Goal: Browse casually: Explore the website without a specific task or goal

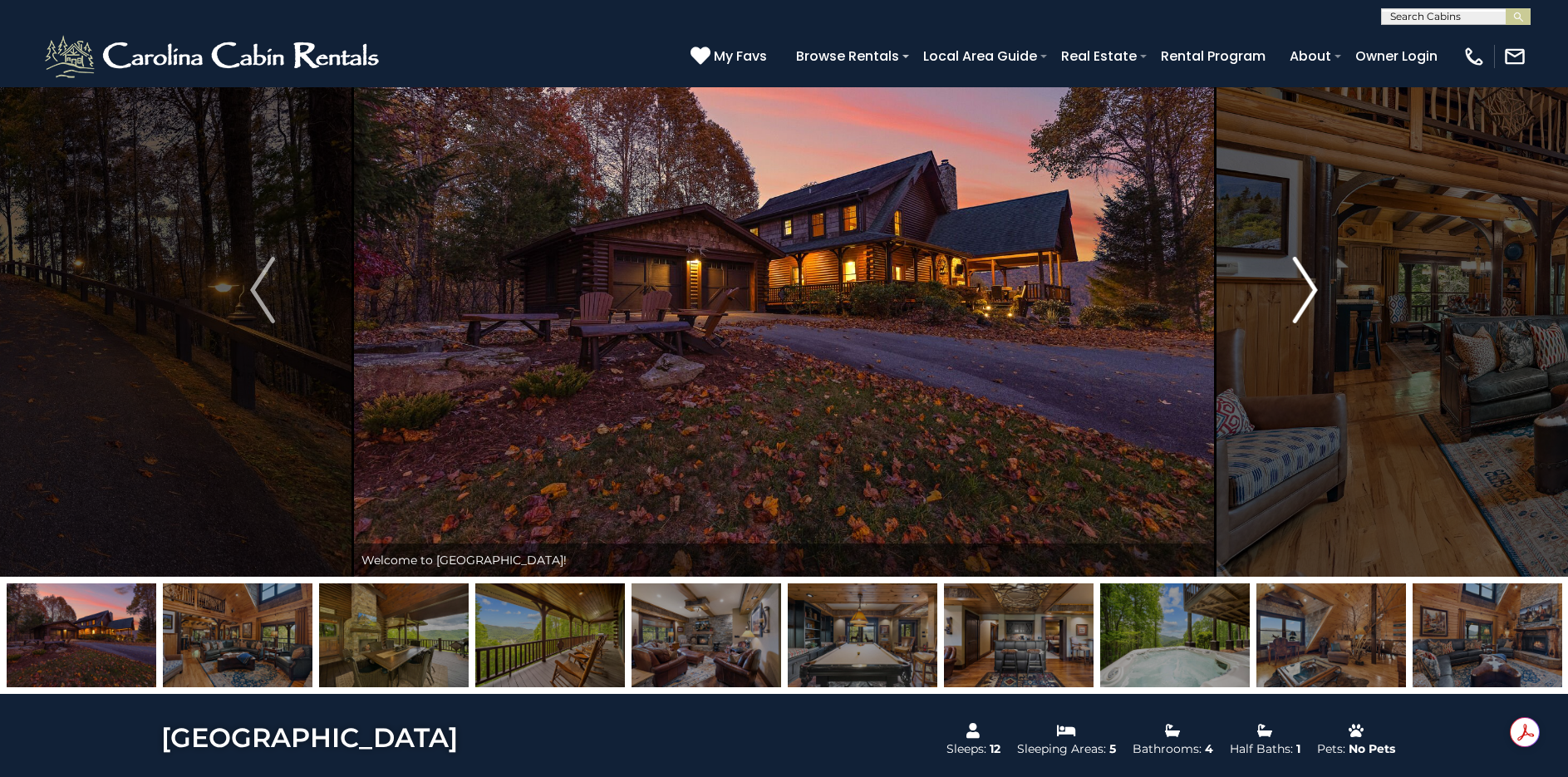
click at [1307, 299] on img "Next" at bounding box center [1305, 290] width 25 height 67
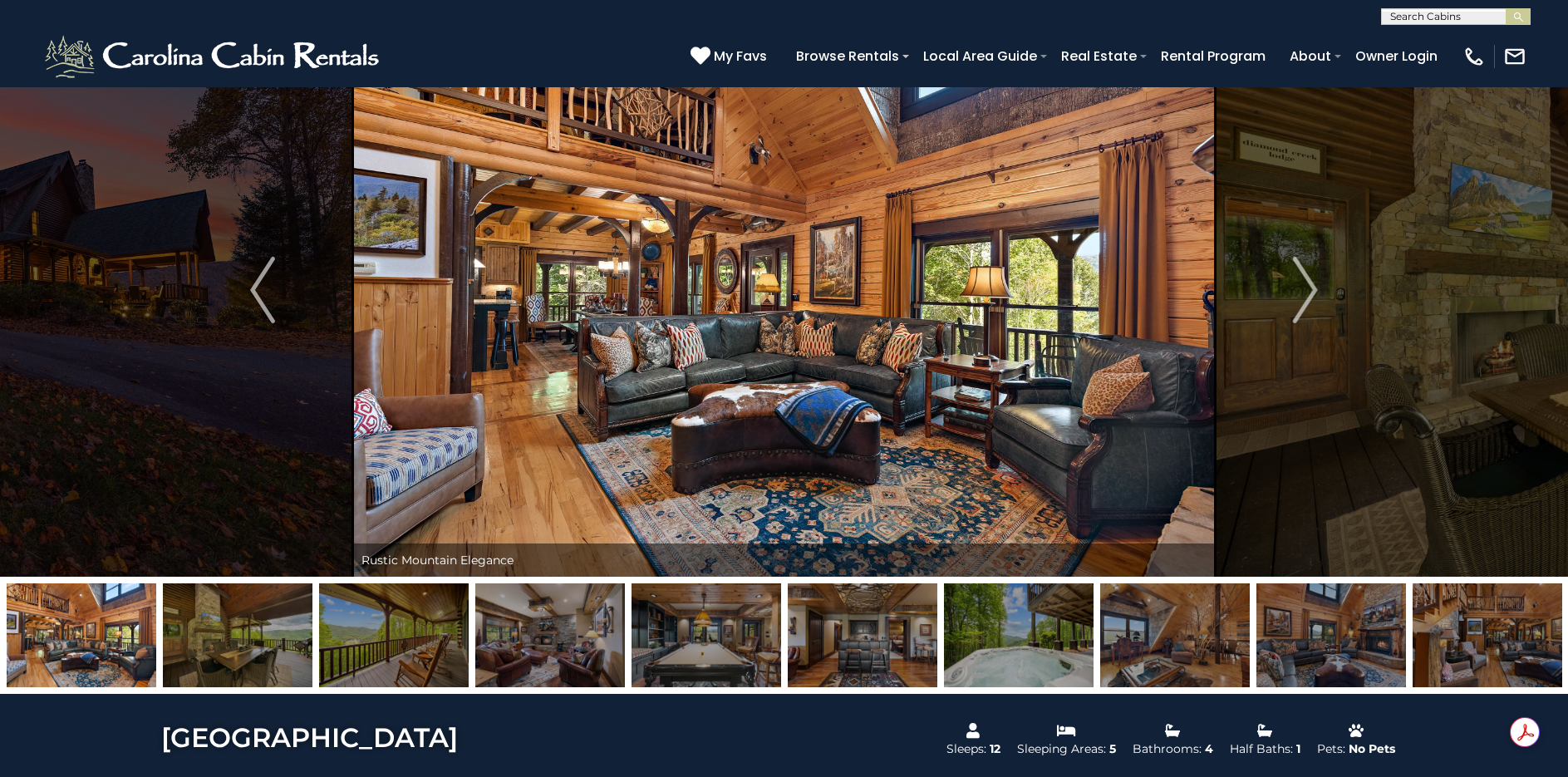
click at [794, 332] on img at bounding box center [784, 291] width 862 height 574
click at [1312, 287] on img "Next" at bounding box center [1305, 290] width 25 height 67
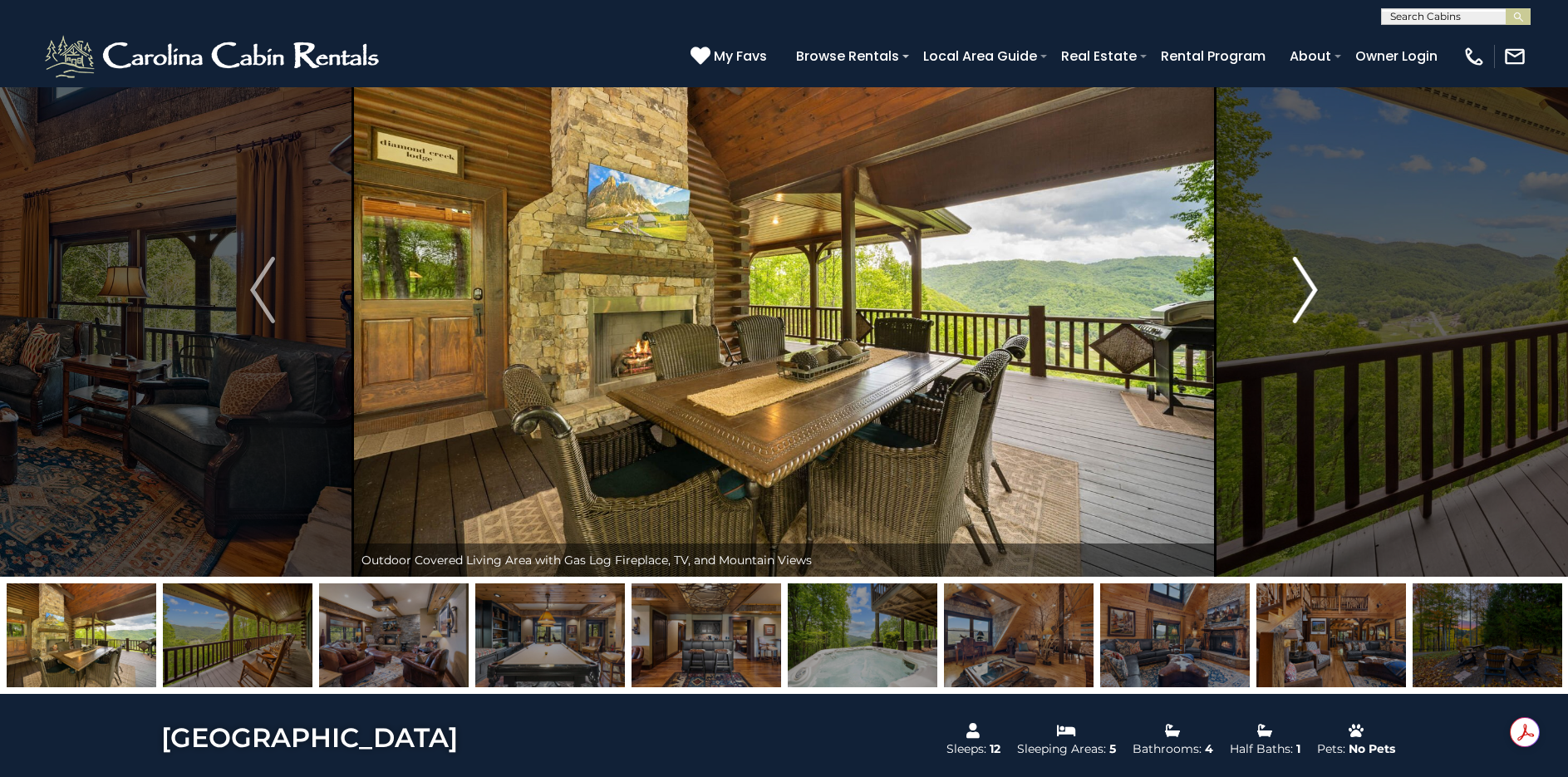
click at [1312, 287] on img "Next" at bounding box center [1305, 290] width 25 height 67
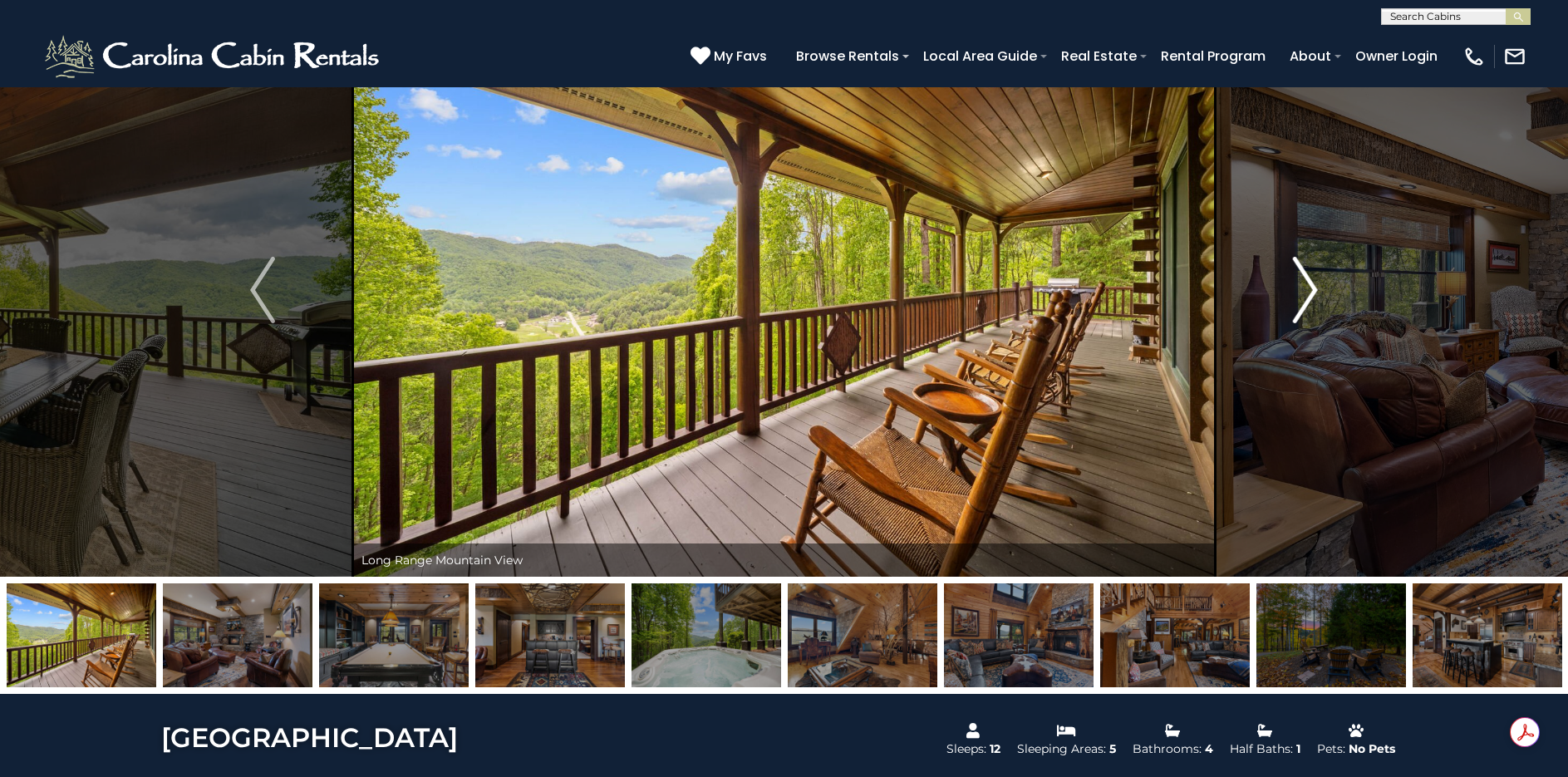
click at [1312, 287] on img "Next" at bounding box center [1305, 290] width 25 height 67
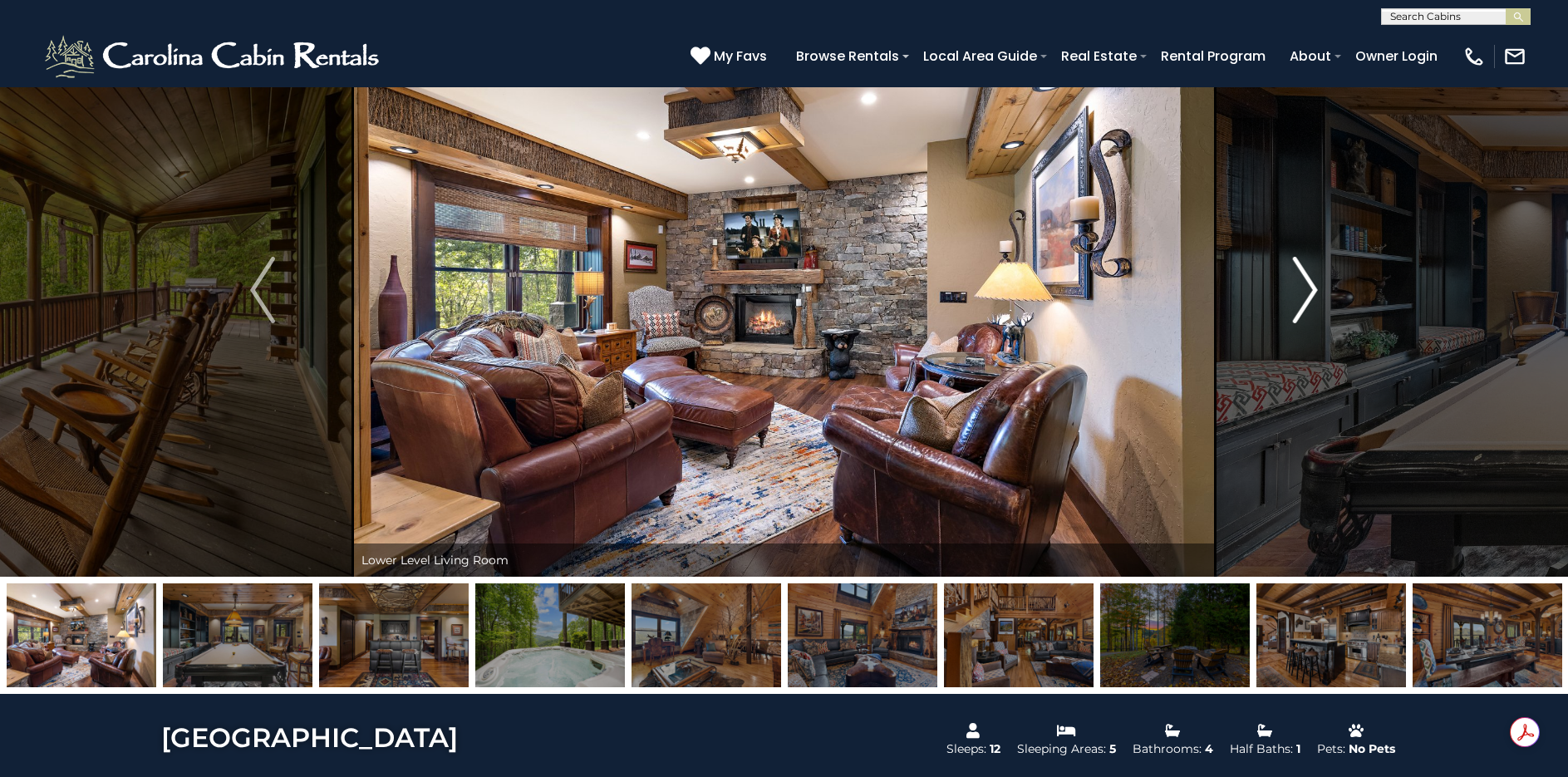
click at [1312, 287] on img "Next" at bounding box center [1305, 290] width 25 height 67
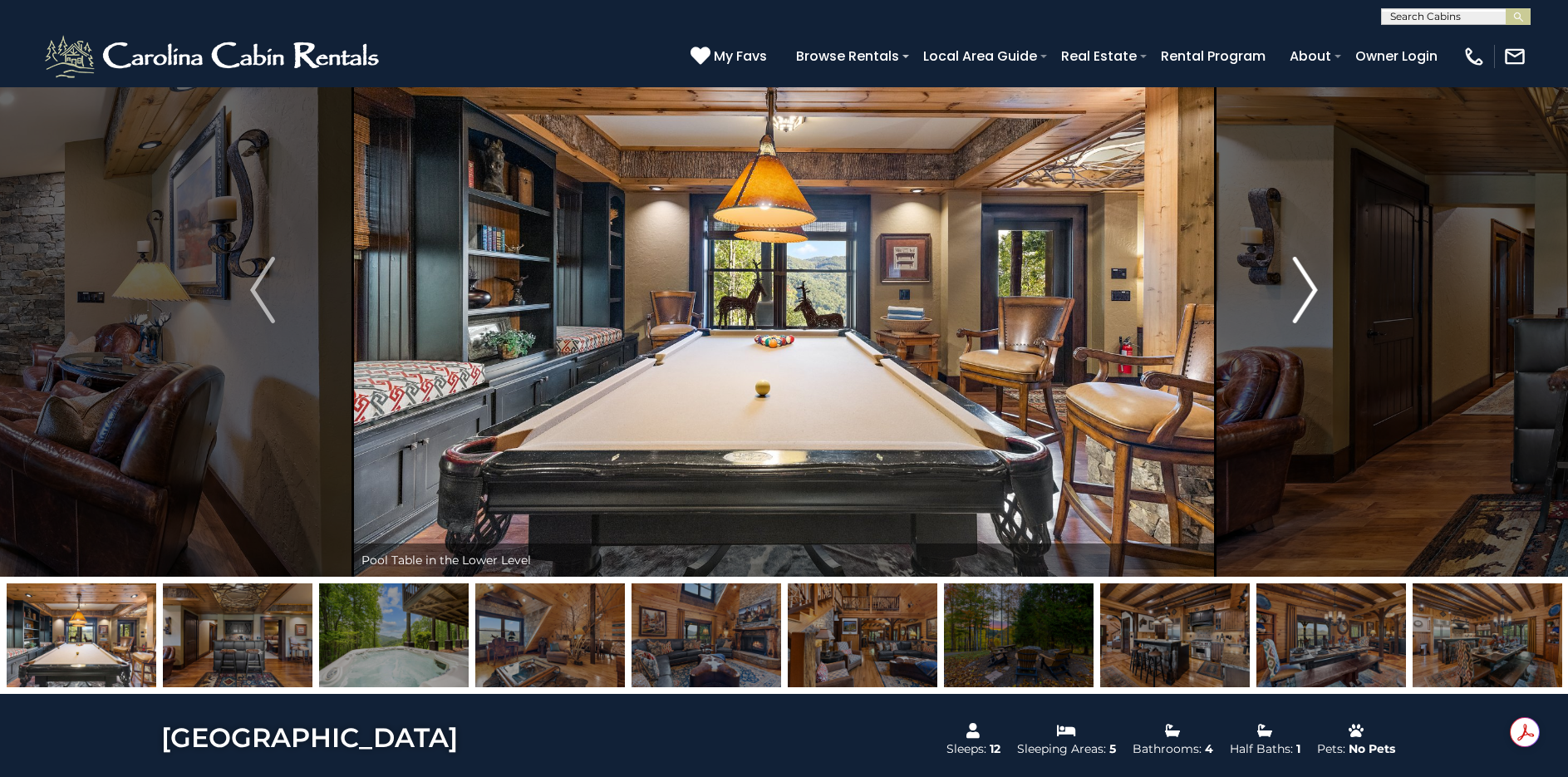
click at [1316, 296] on img "Next" at bounding box center [1305, 290] width 25 height 67
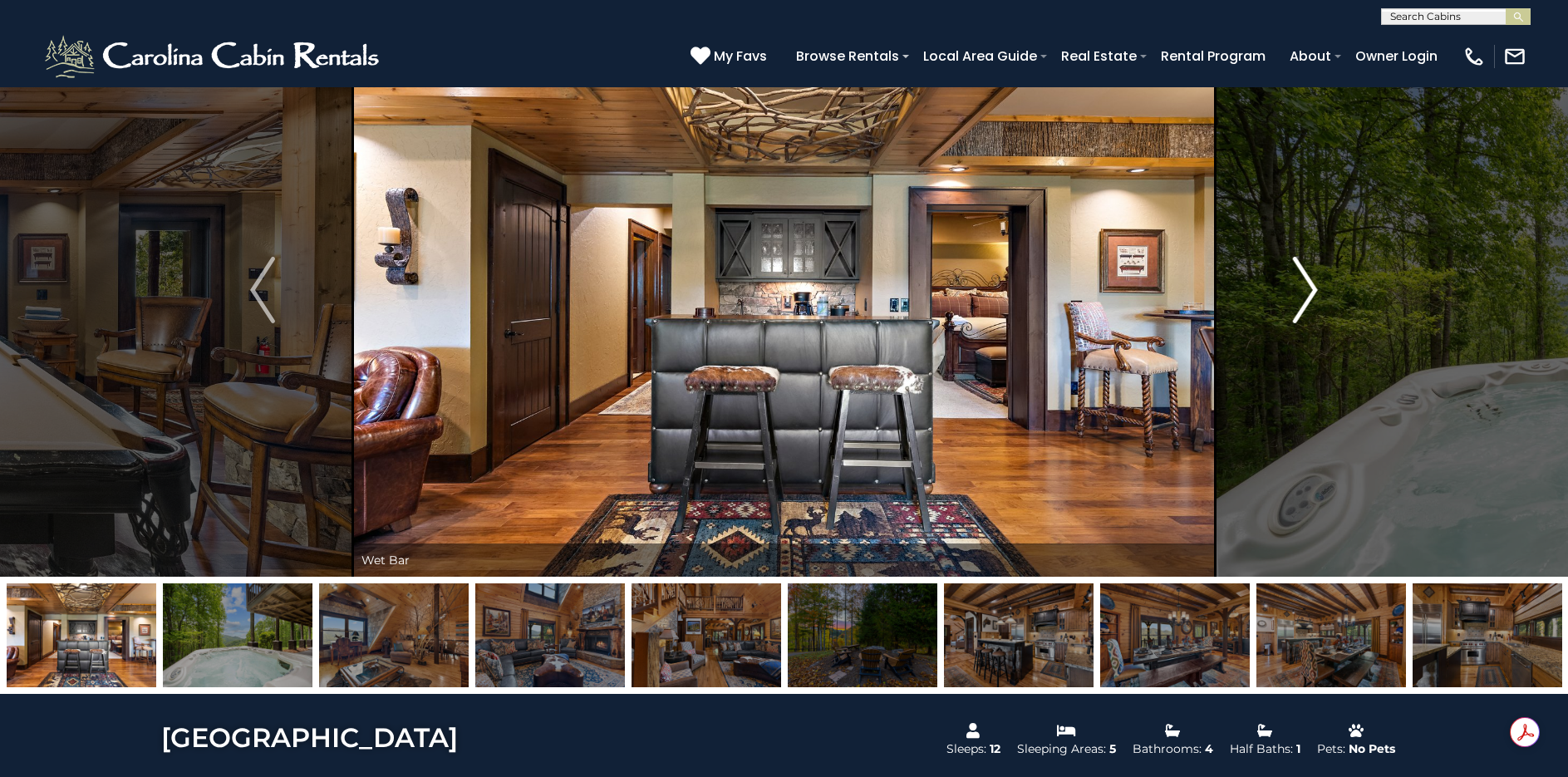
click at [1312, 287] on img "Next" at bounding box center [1305, 290] width 25 height 67
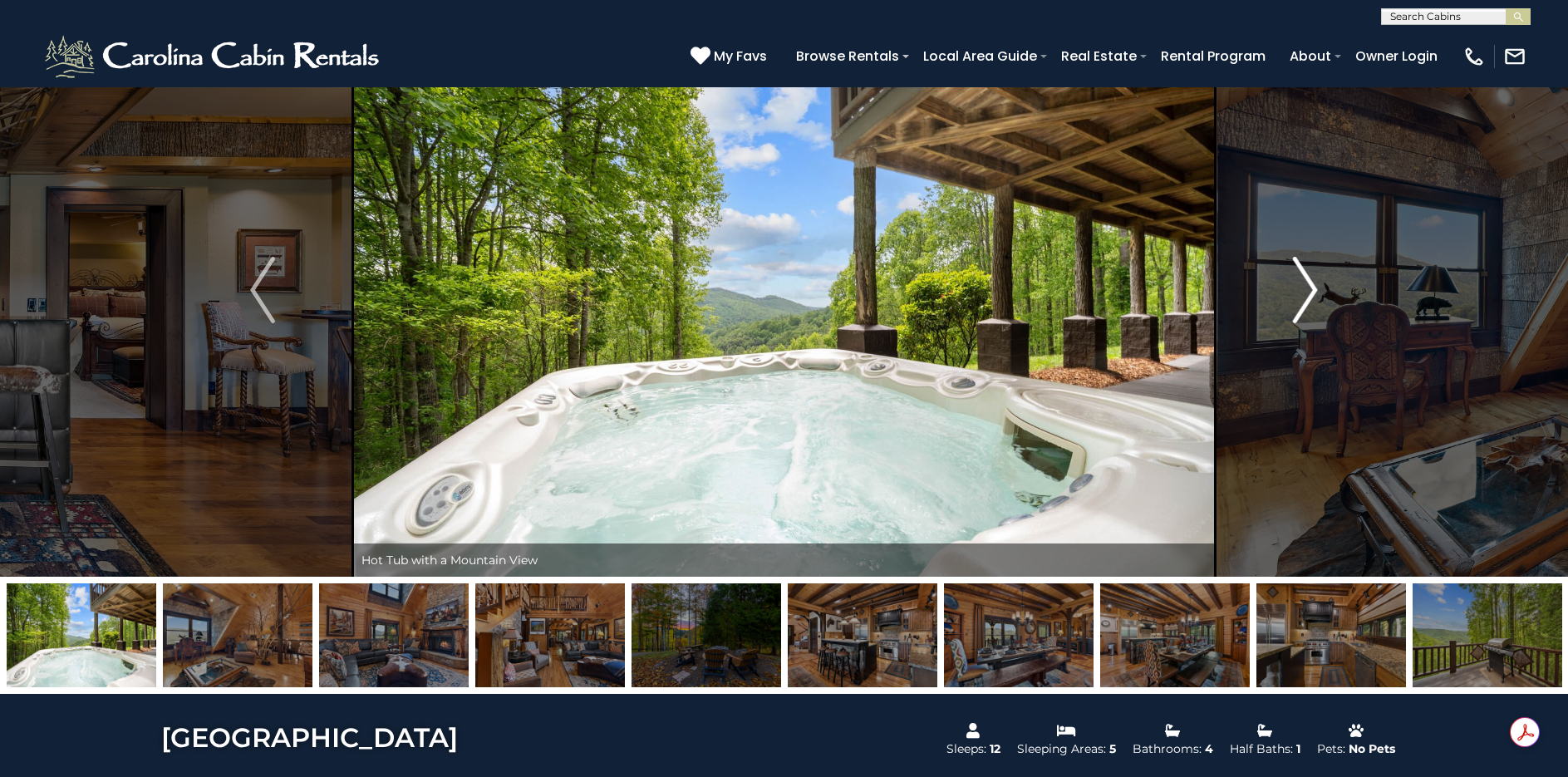
click at [1312, 287] on img "Next" at bounding box center [1305, 290] width 25 height 67
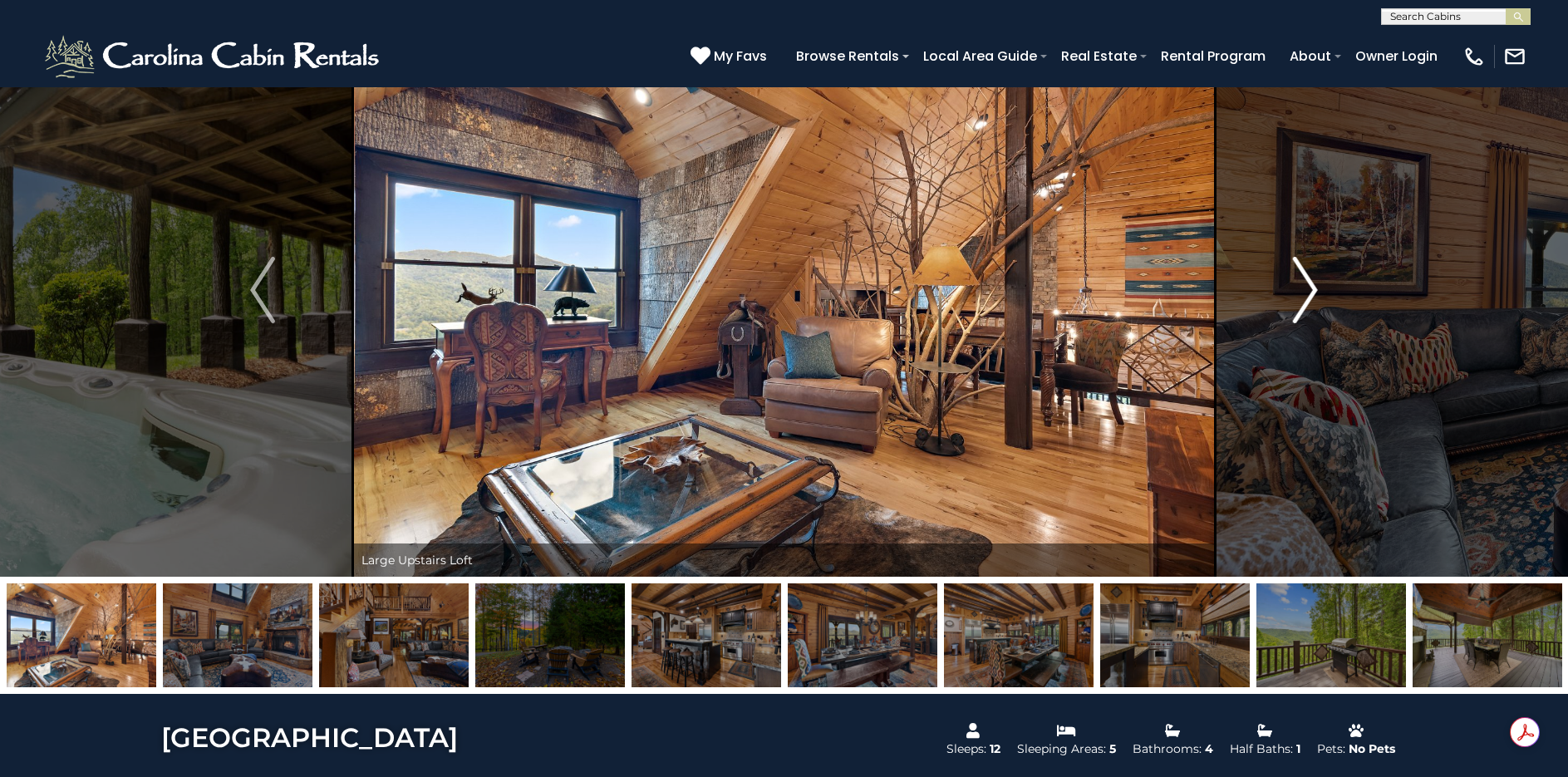
click at [1312, 287] on img "Next" at bounding box center [1305, 290] width 25 height 67
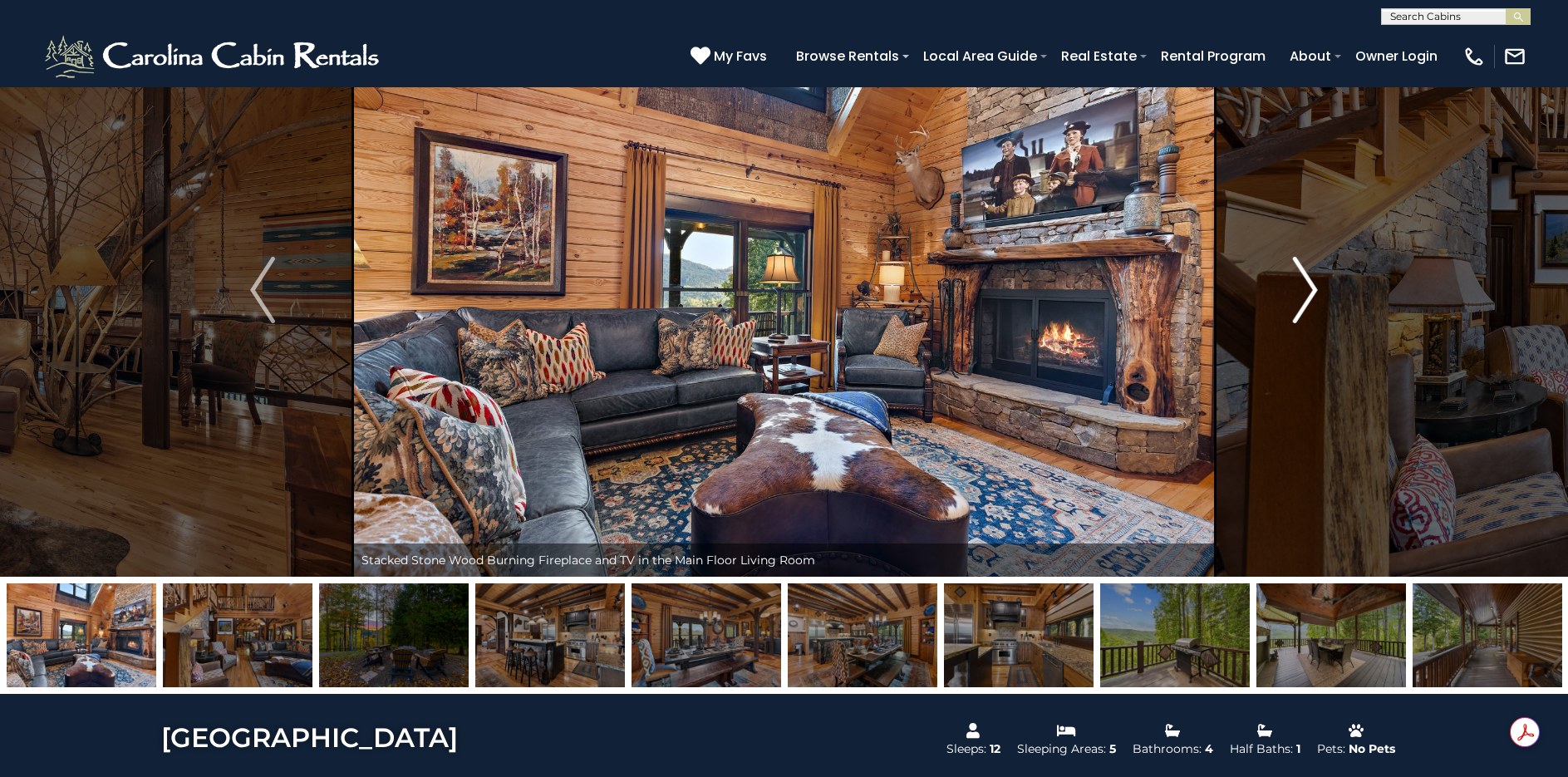
click at [1312, 287] on img "Next" at bounding box center [1305, 290] width 25 height 67
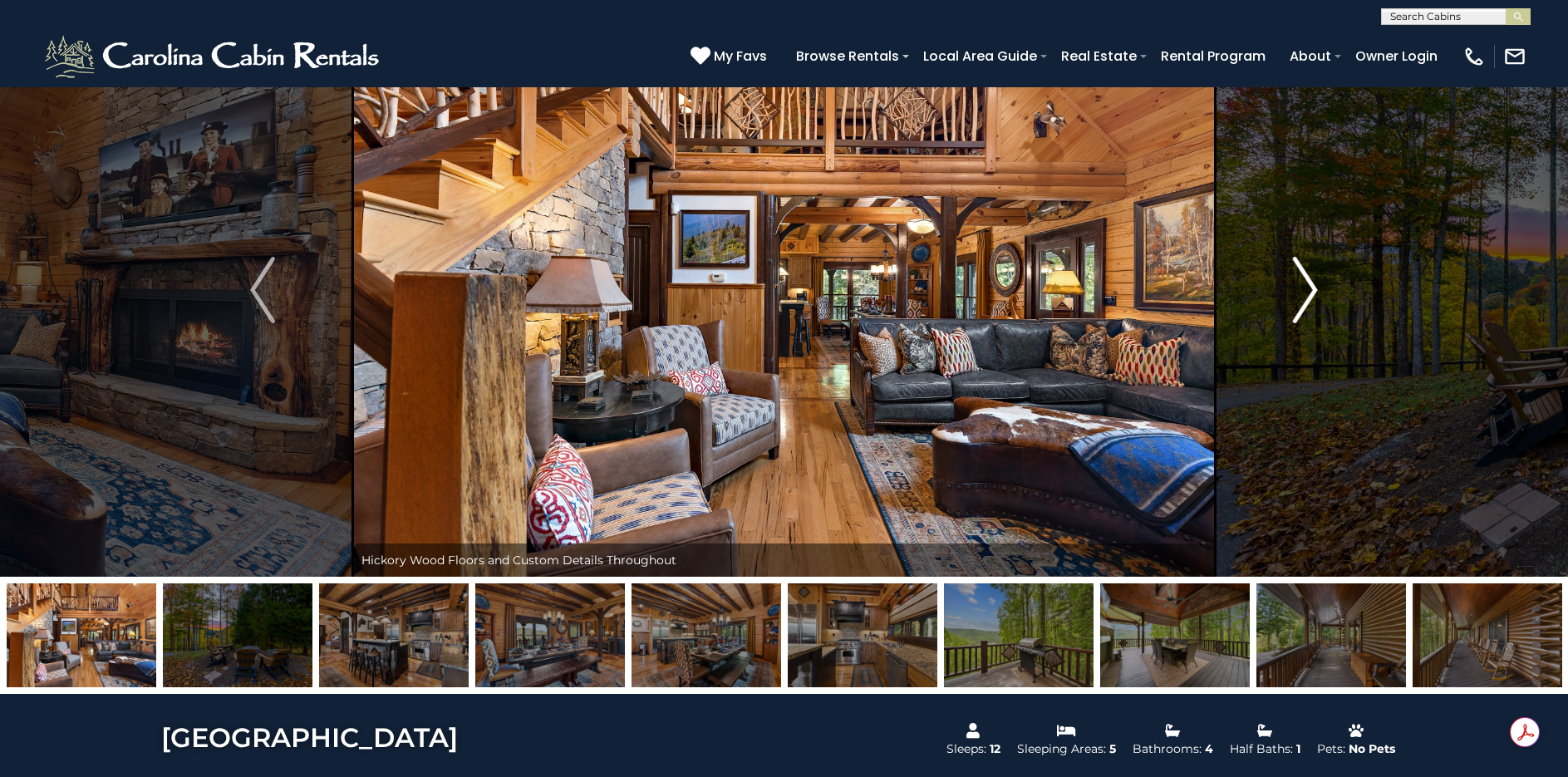
click at [1312, 287] on img "Next" at bounding box center [1305, 290] width 25 height 67
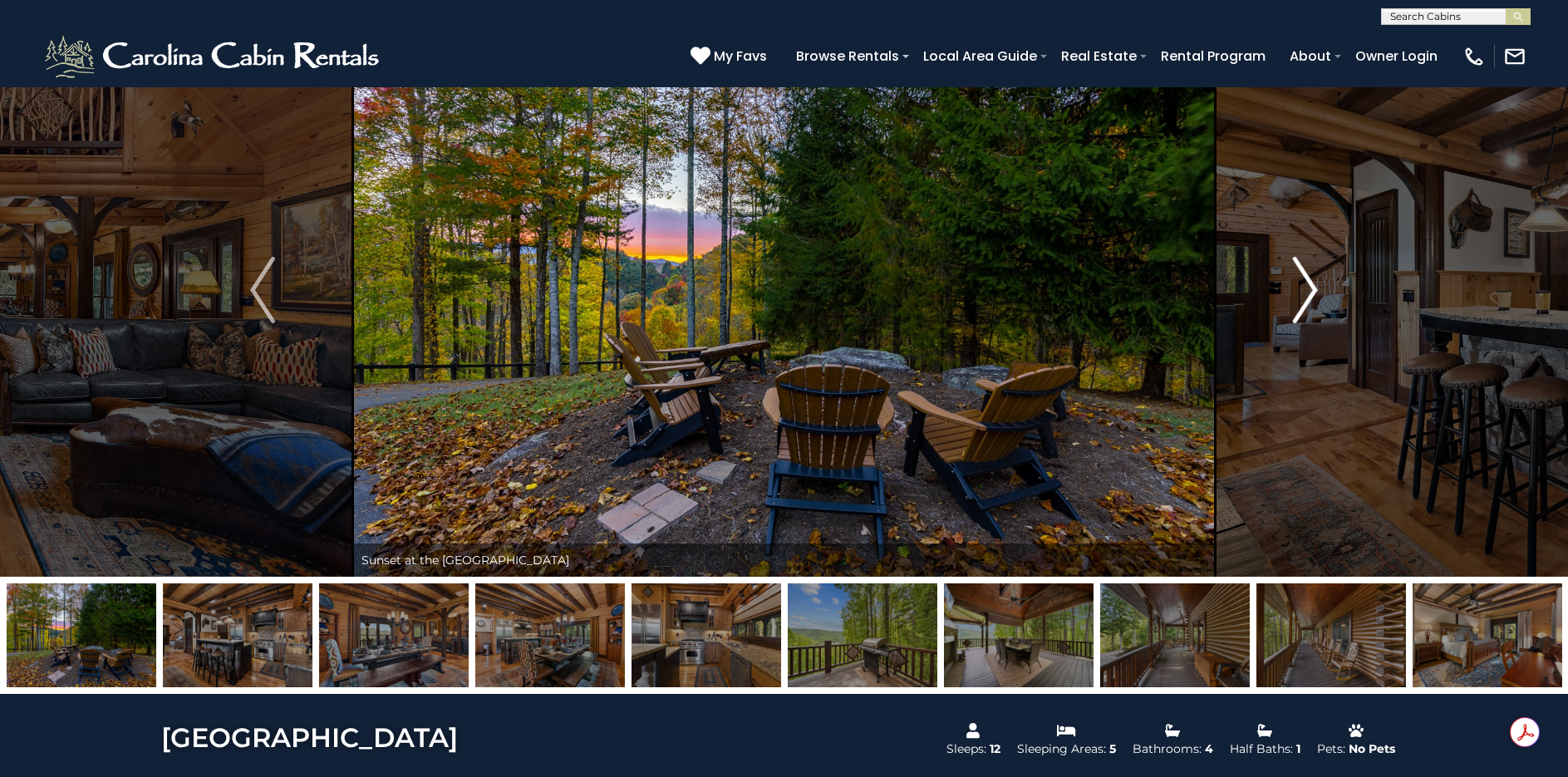
click at [1312, 287] on img "Next" at bounding box center [1305, 290] width 25 height 67
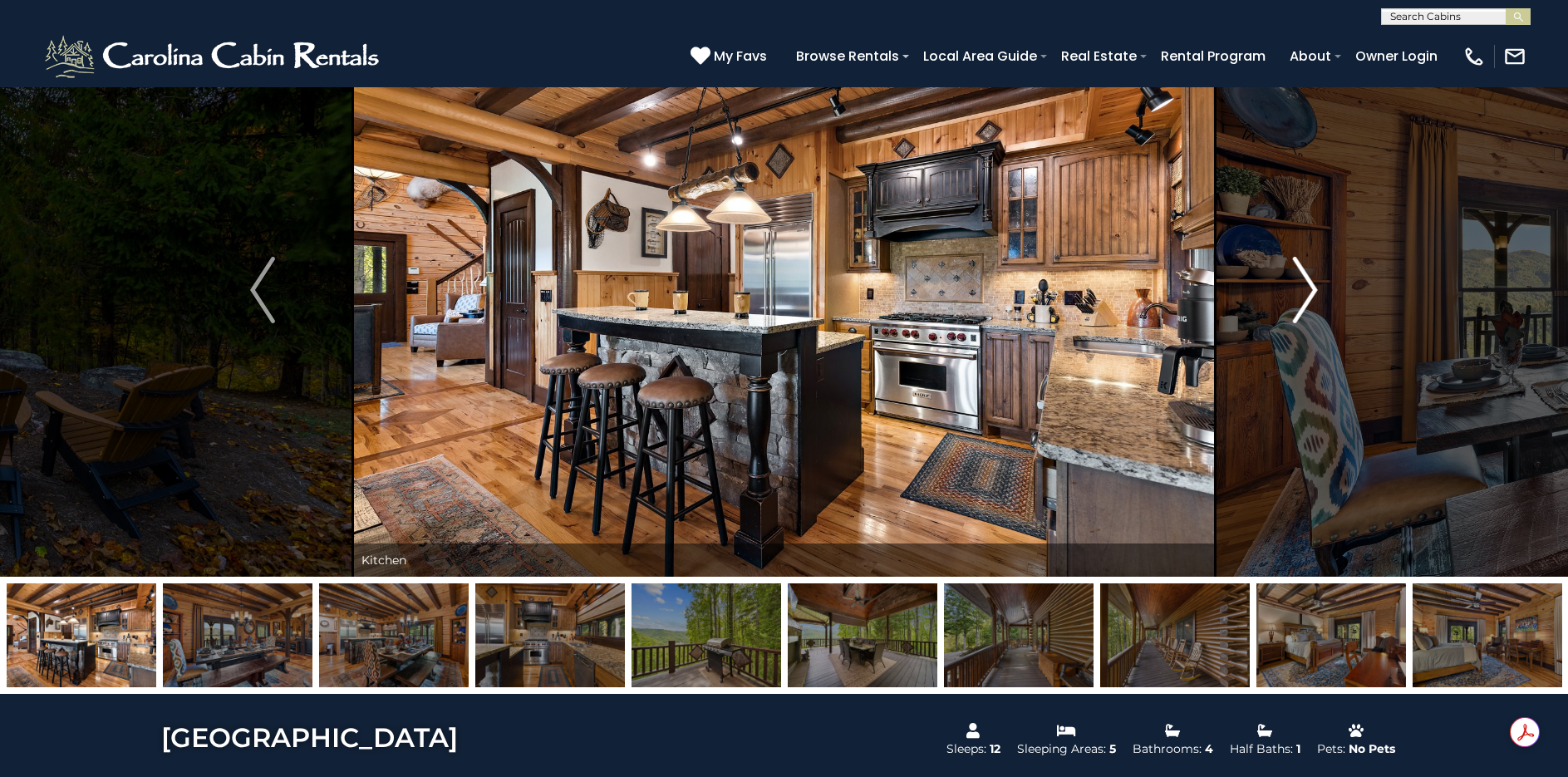
click at [1312, 287] on img "Next" at bounding box center [1305, 290] width 25 height 67
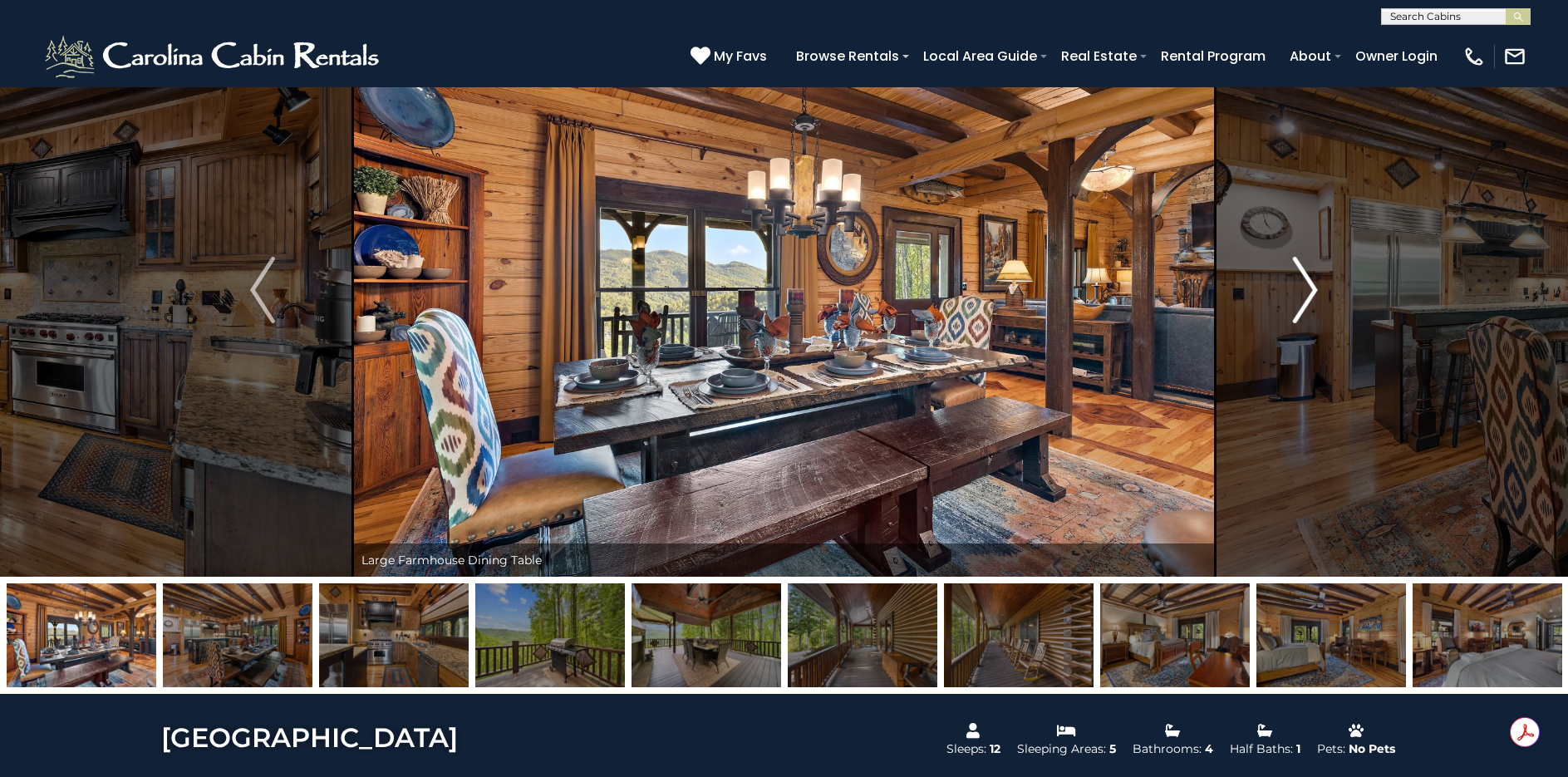
click at [1312, 287] on img "Next" at bounding box center [1305, 290] width 25 height 67
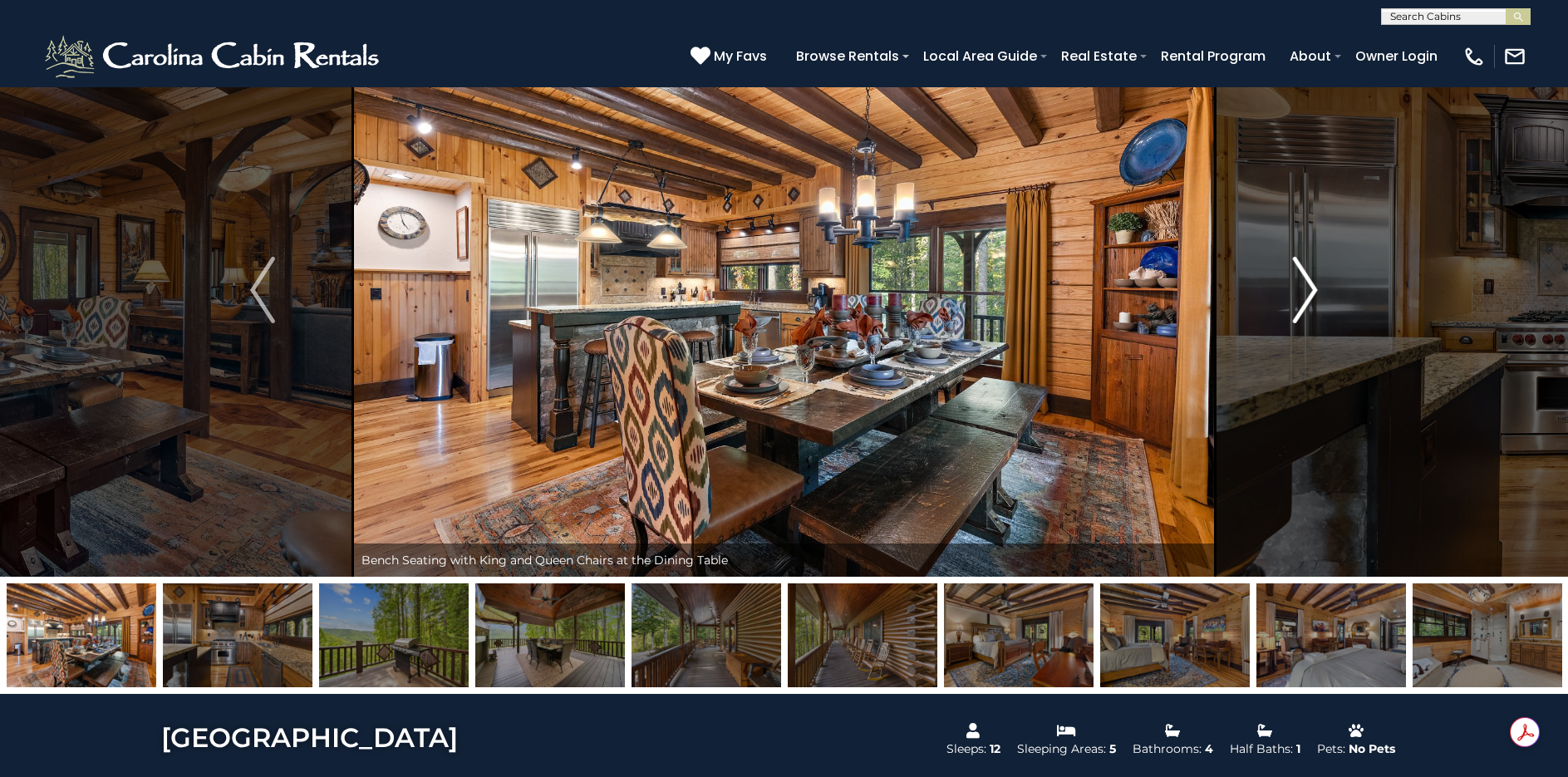
click at [1312, 287] on img "Next" at bounding box center [1305, 290] width 25 height 67
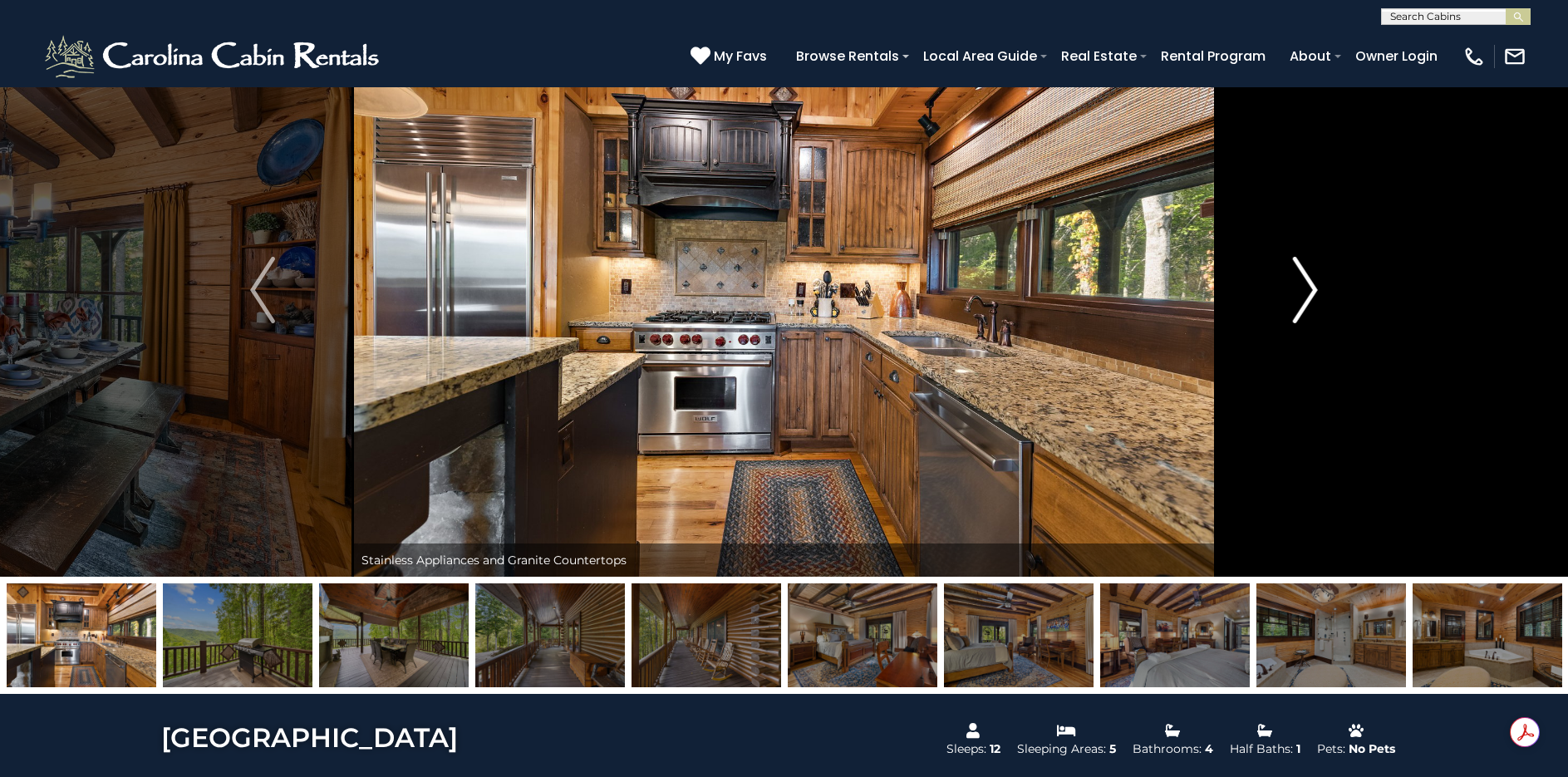
click at [1312, 287] on img "Next" at bounding box center [1305, 290] width 25 height 67
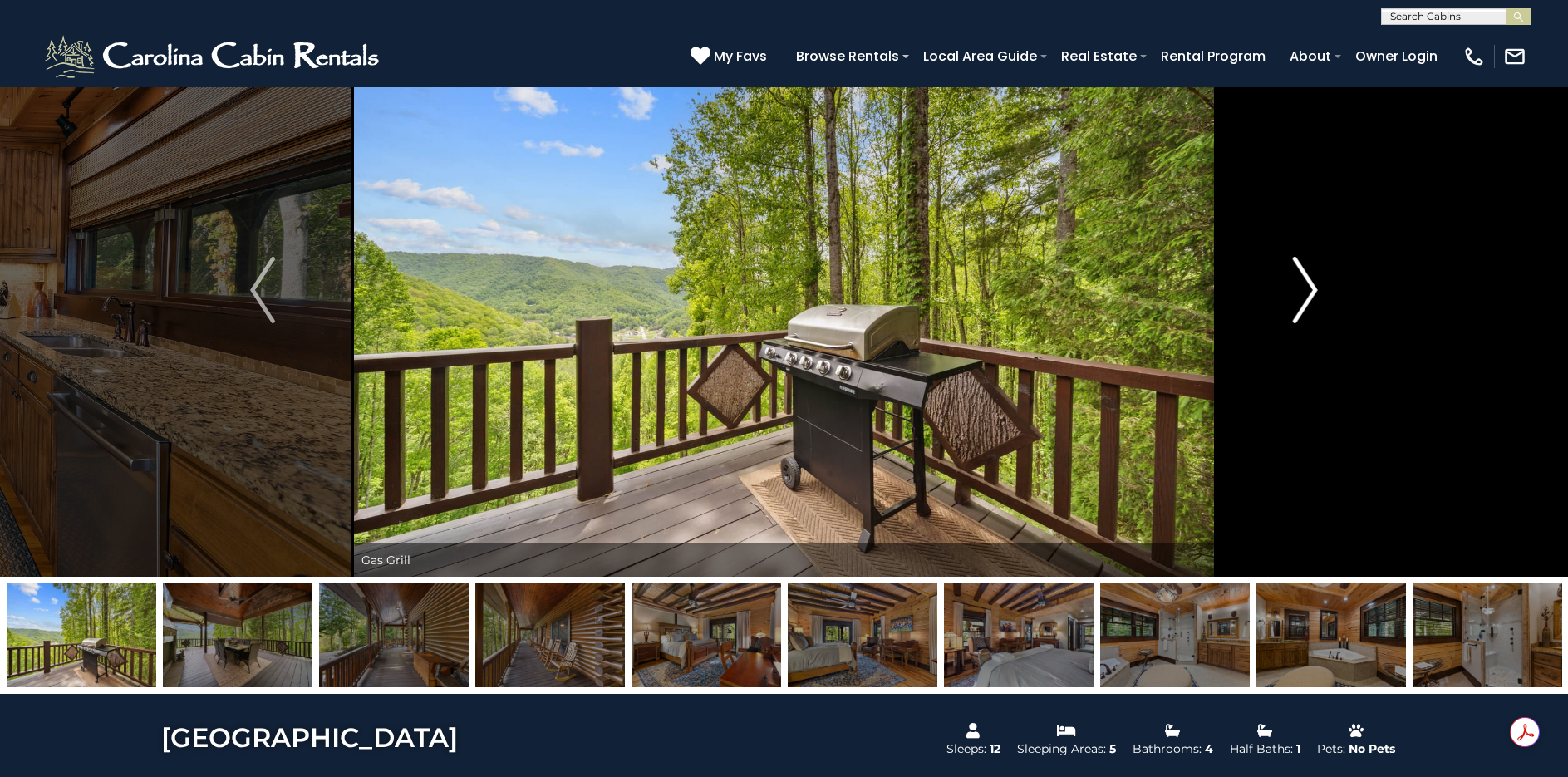
click at [1312, 287] on img "Next" at bounding box center [1305, 290] width 25 height 67
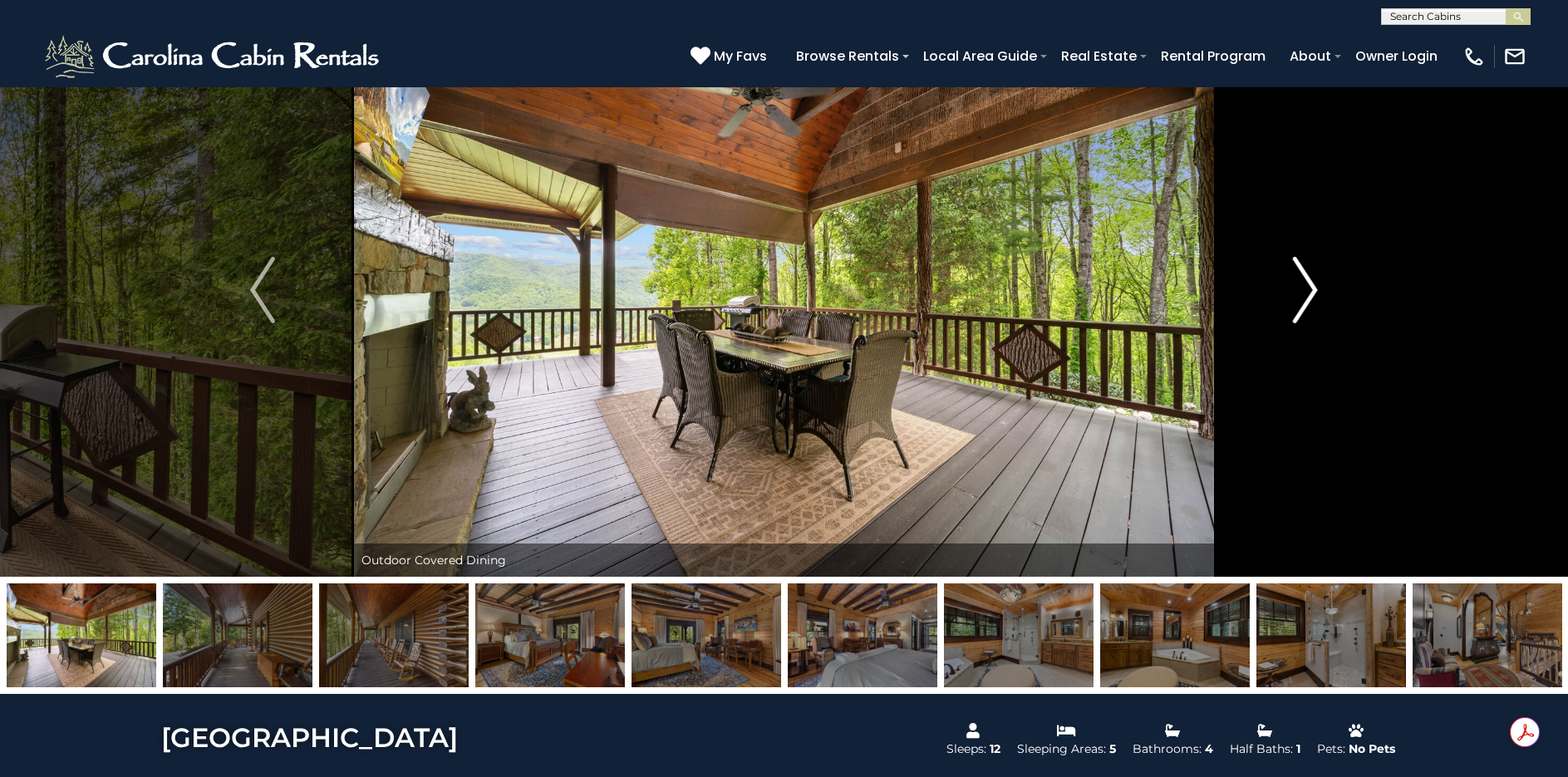
click at [1312, 287] on img "Next" at bounding box center [1305, 290] width 25 height 67
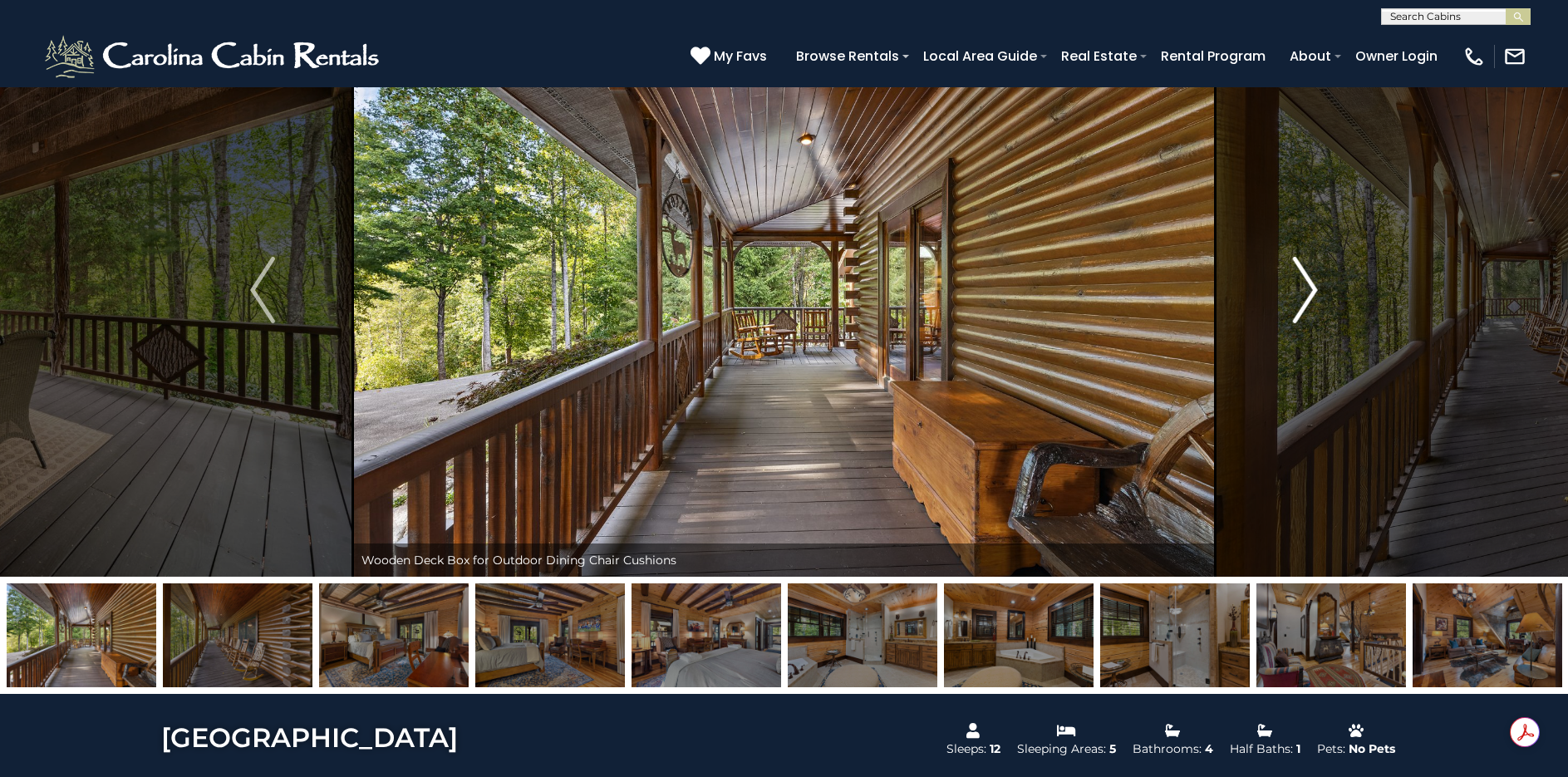
click at [1312, 287] on img "Next" at bounding box center [1305, 290] width 25 height 67
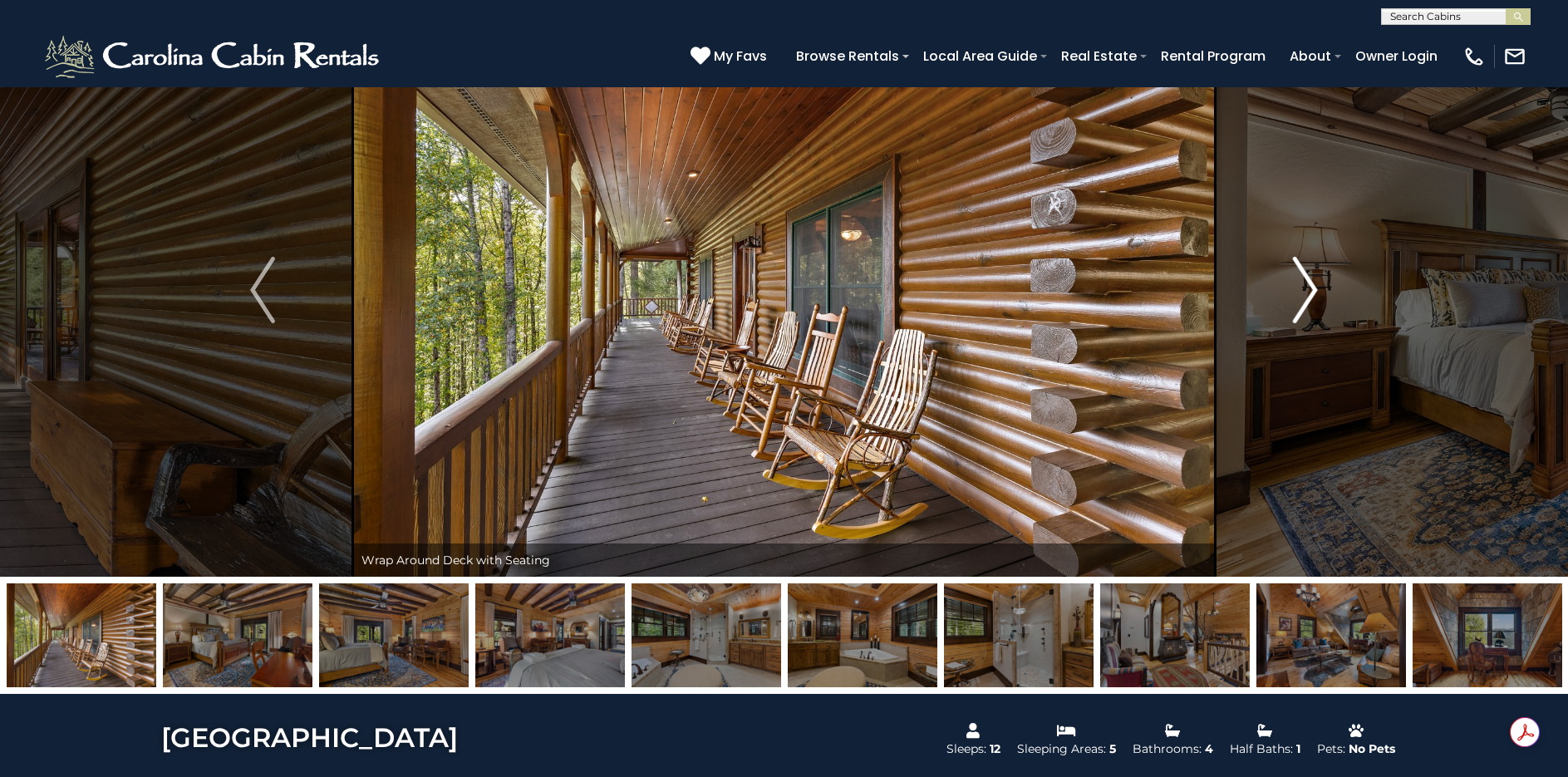
click at [1312, 287] on img "Next" at bounding box center [1305, 290] width 25 height 67
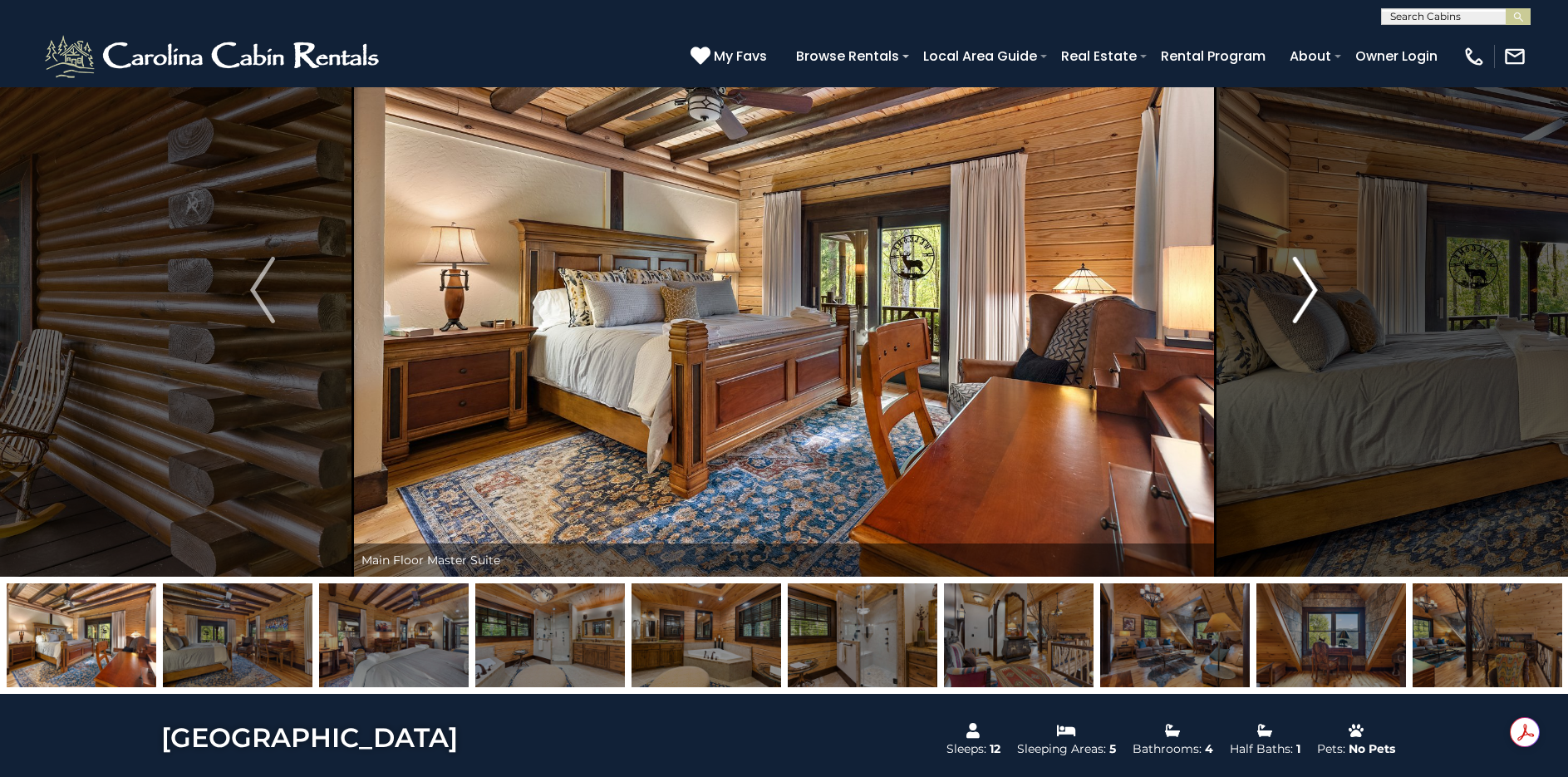
click at [1312, 287] on img "Next" at bounding box center [1305, 290] width 25 height 67
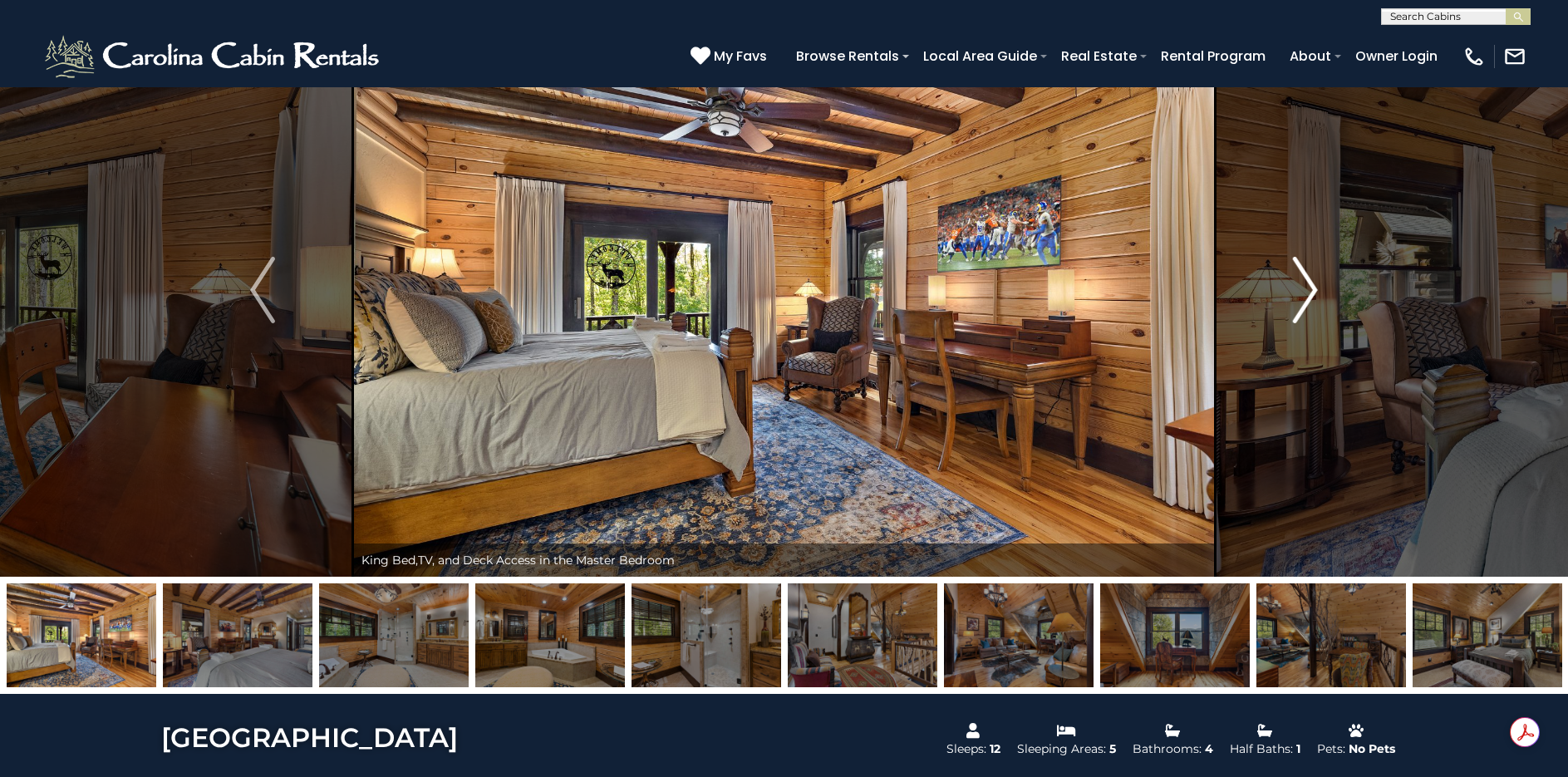
click at [1312, 287] on img "Next" at bounding box center [1305, 290] width 25 height 67
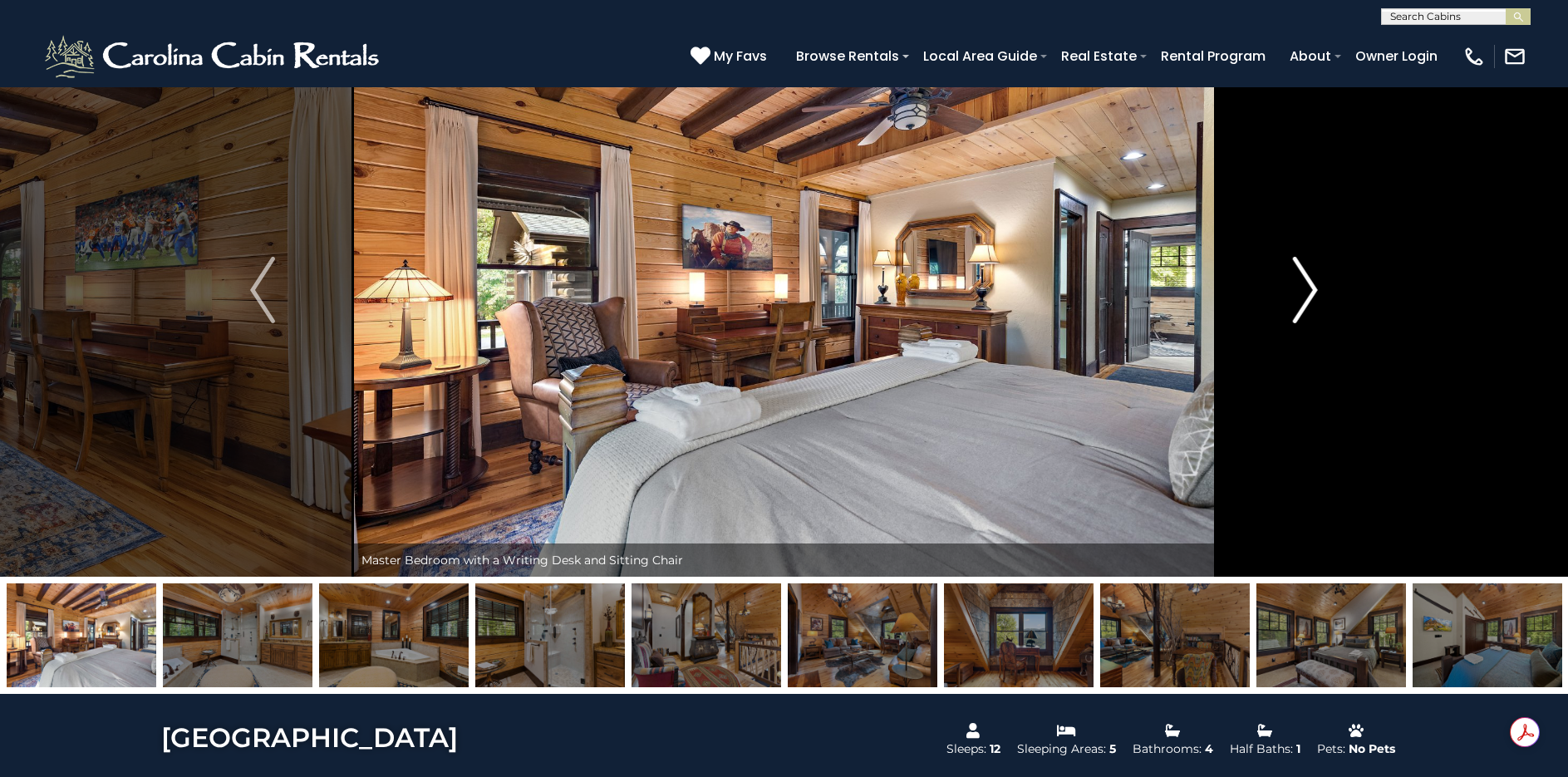
click at [1312, 287] on img "Next" at bounding box center [1305, 290] width 25 height 67
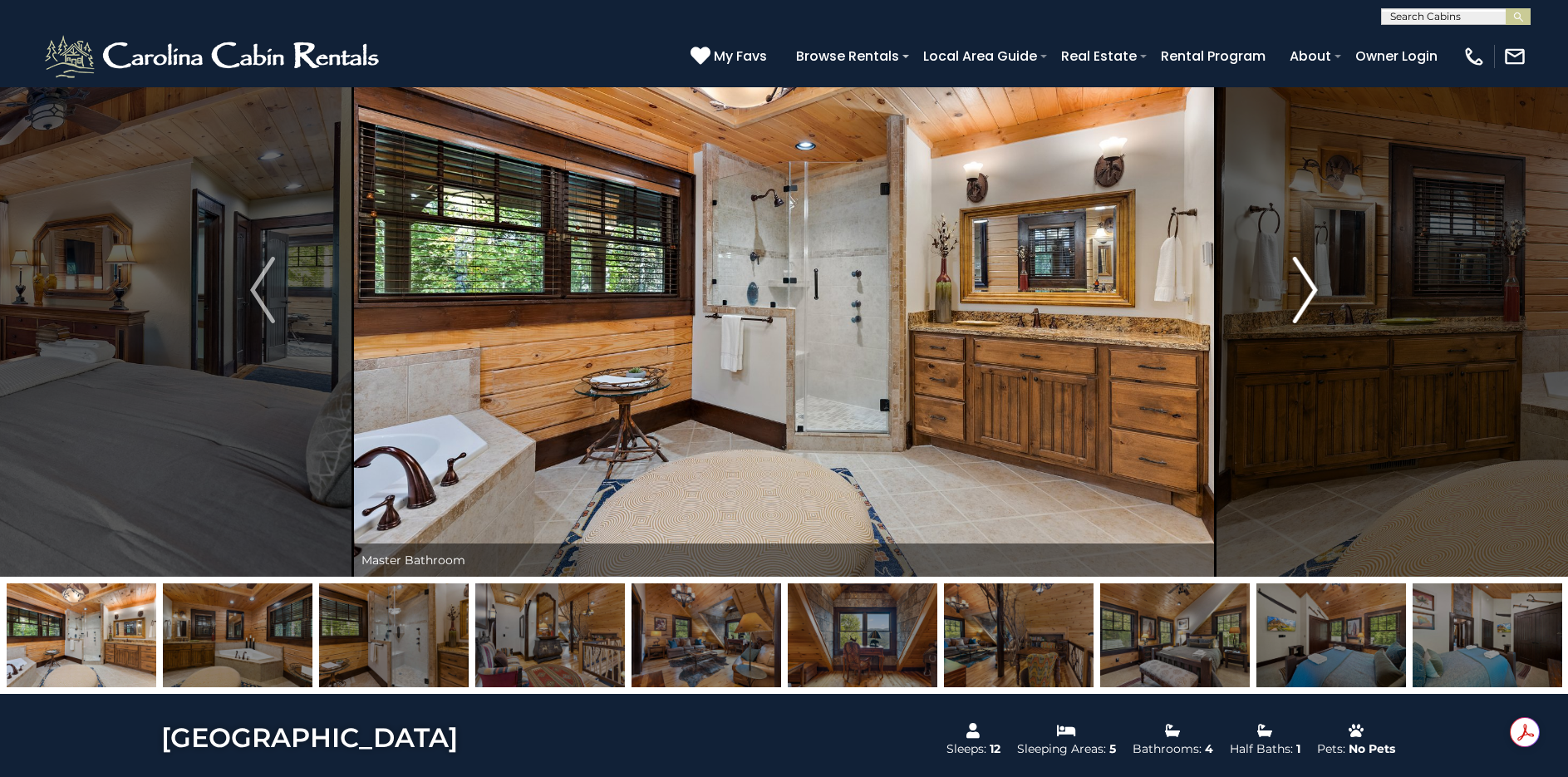
click at [1312, 287] on img "Next" at bounding box center [1305, 290] width 25 height 67
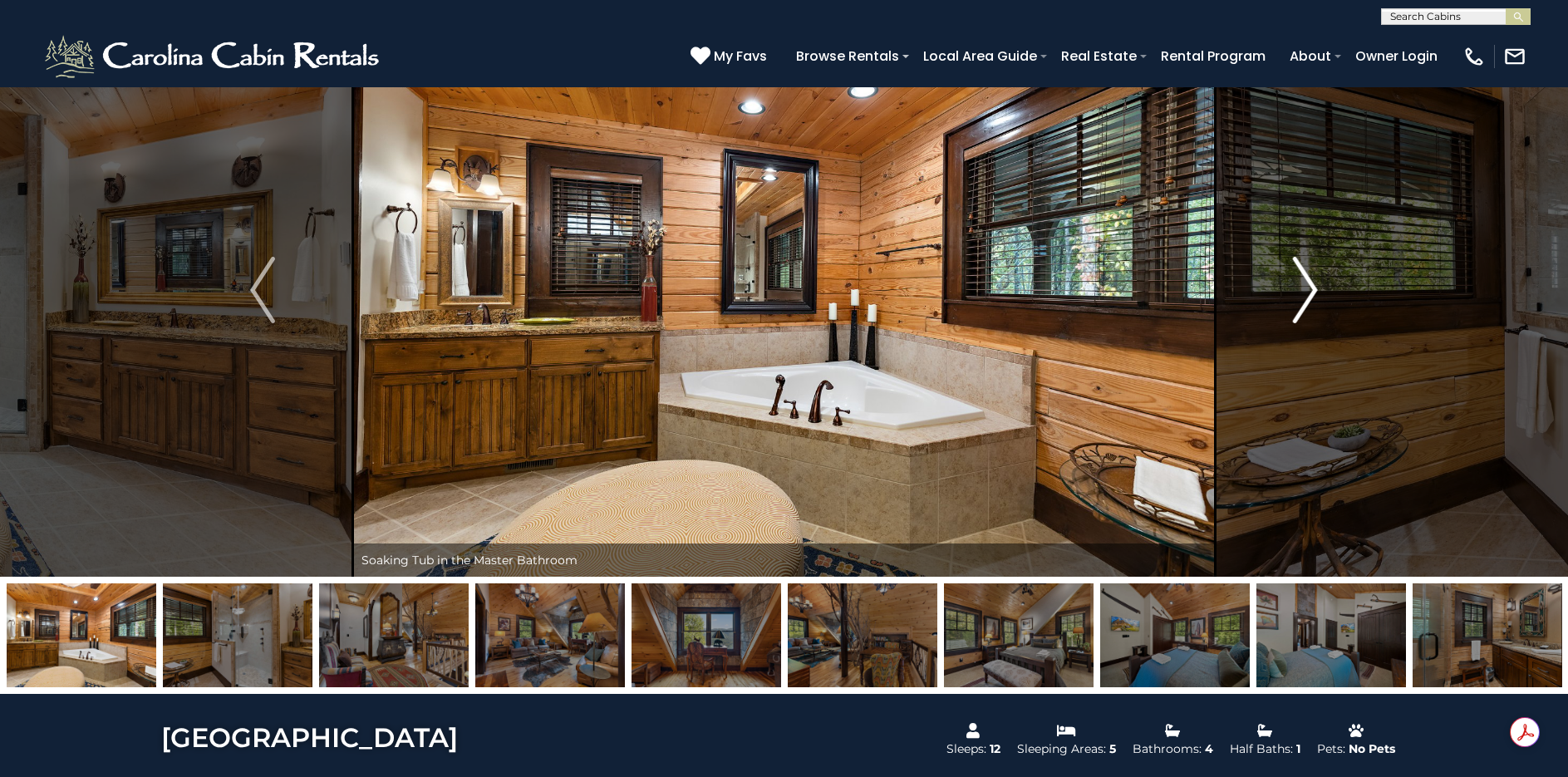
click at [1312, 287] on img "Next" at bounding box center [1305, 290] width 25 height 67
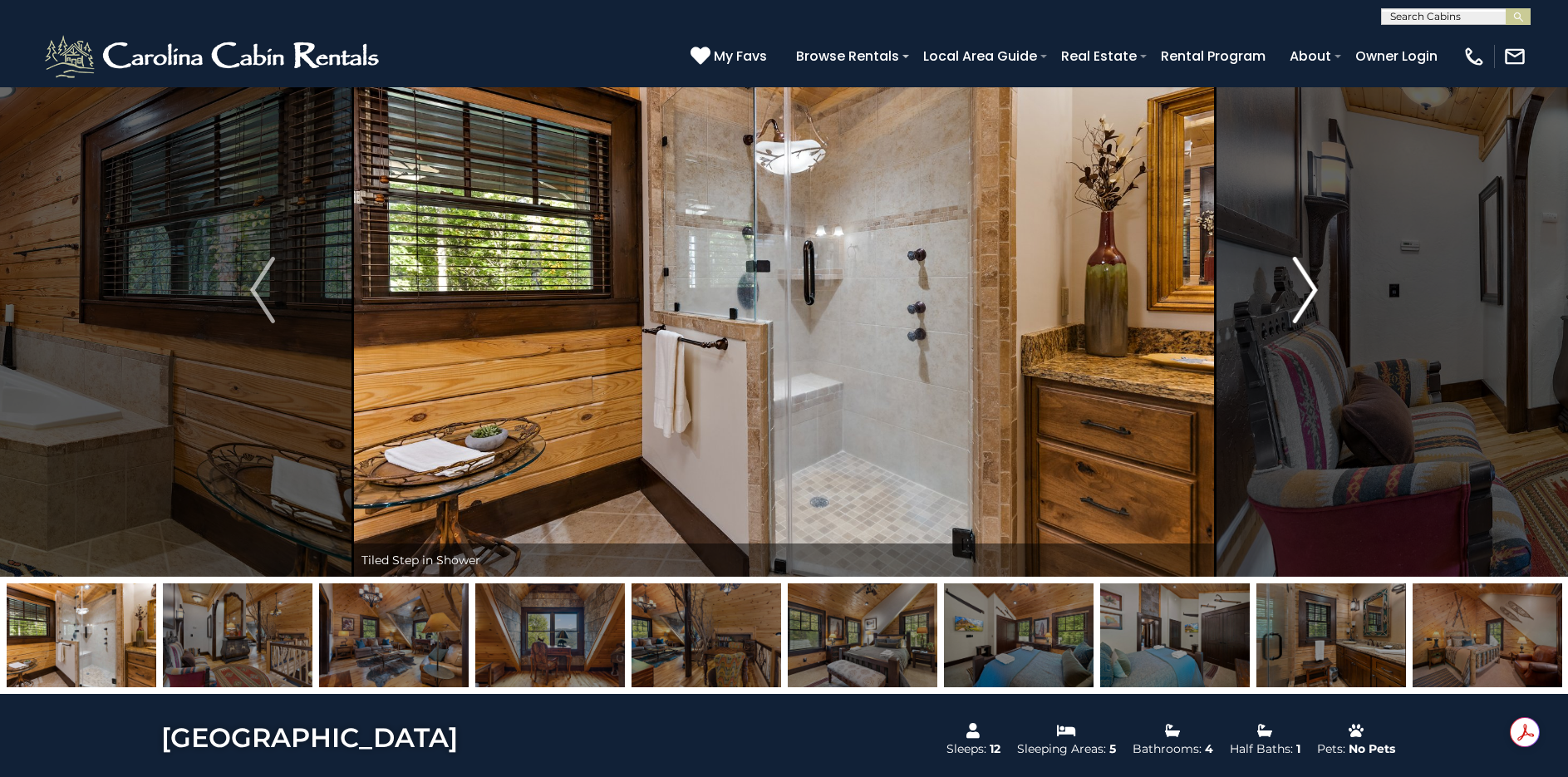
click at [1312, 287] on img "Next" at bounding box center [1305, 290] width 25 height 67
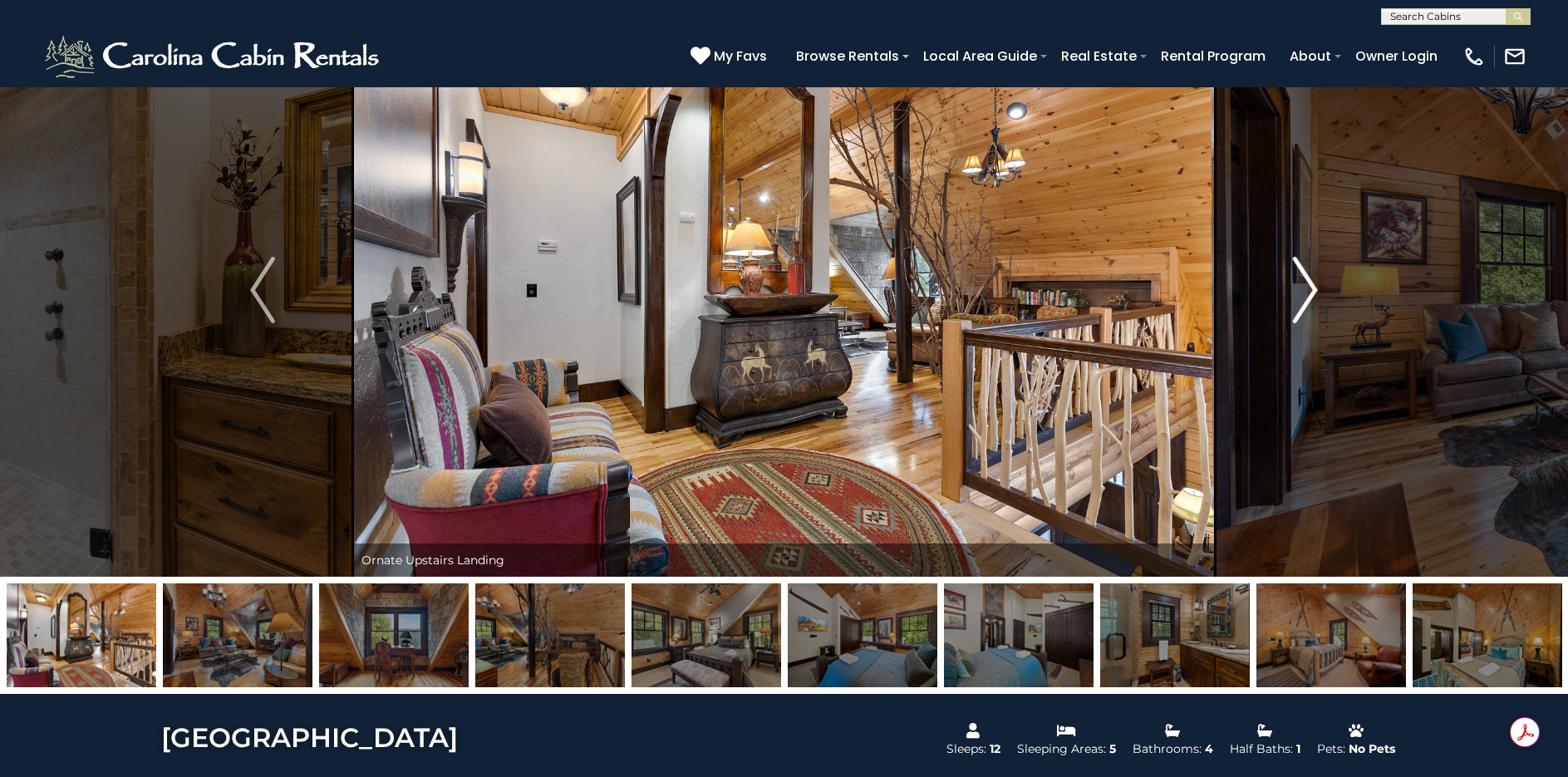
click at [1312, 287] on img "Next" at bounding box center [1305, 290] width 25 height 67
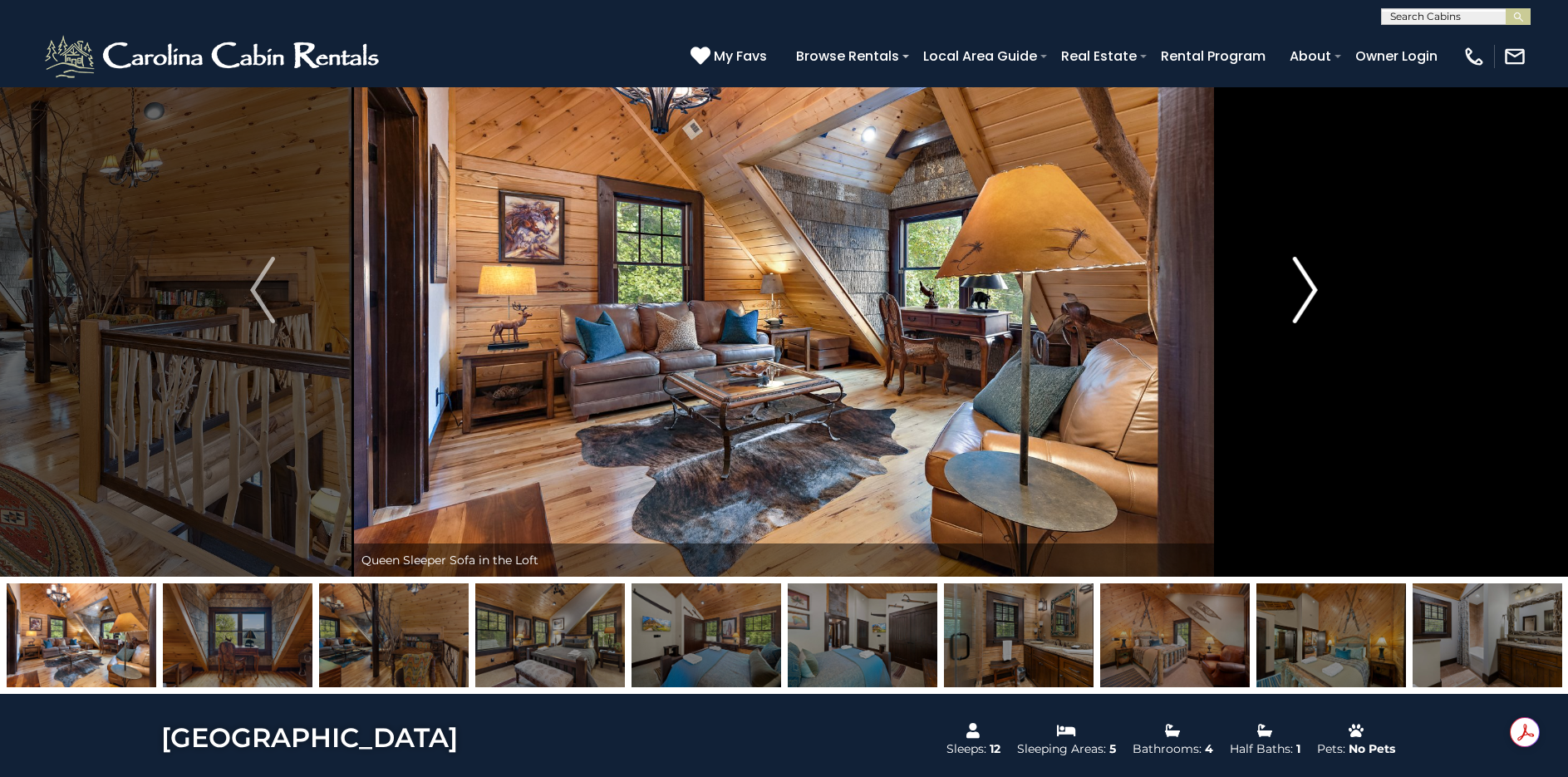
click at [1312, 287] on img "Next" at bounding box center [1305, 290] width 25 height 67
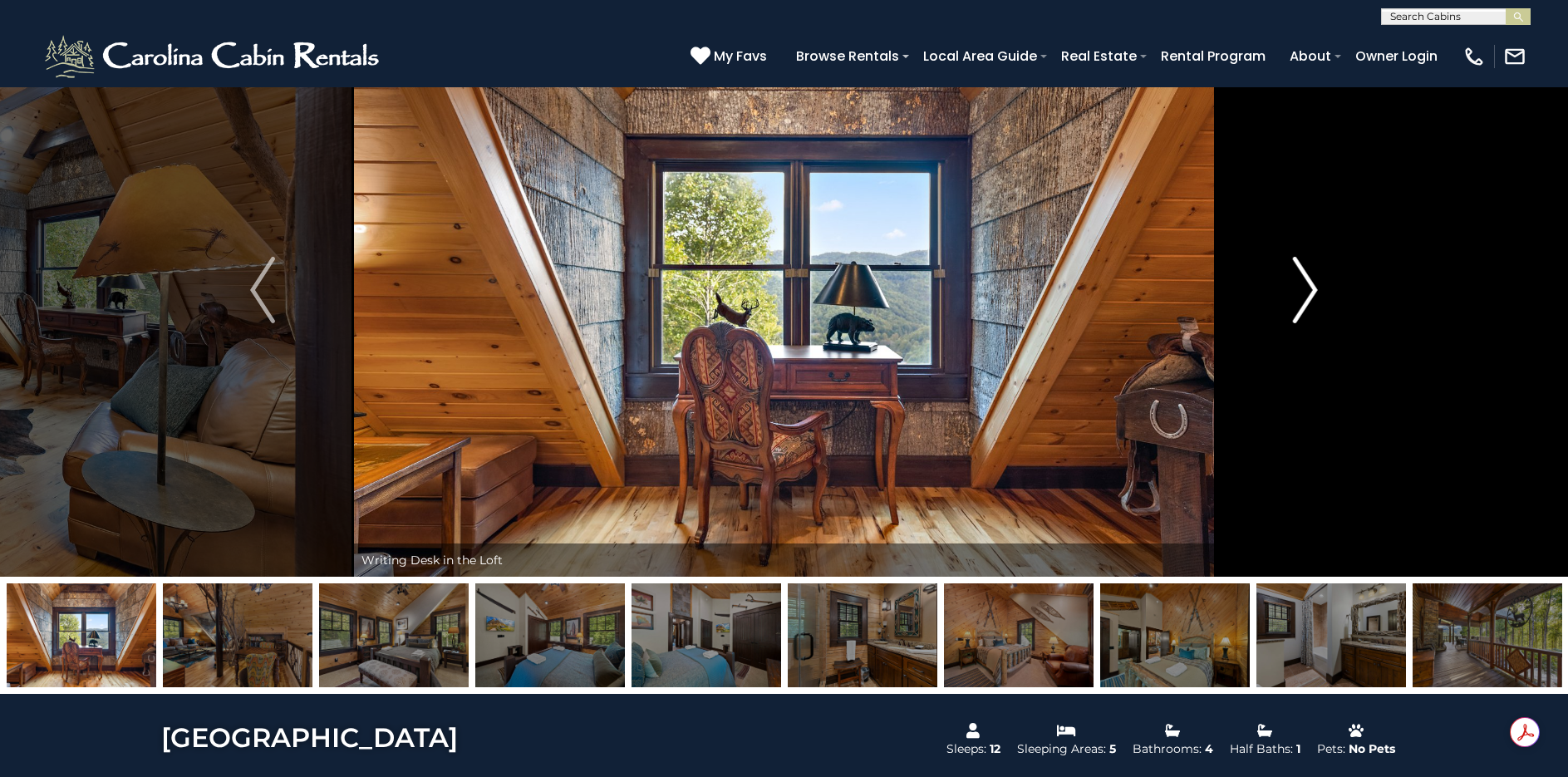
click at [1312, 287] on img "Next" at bounding box center [1305, 290] width 25 height 67
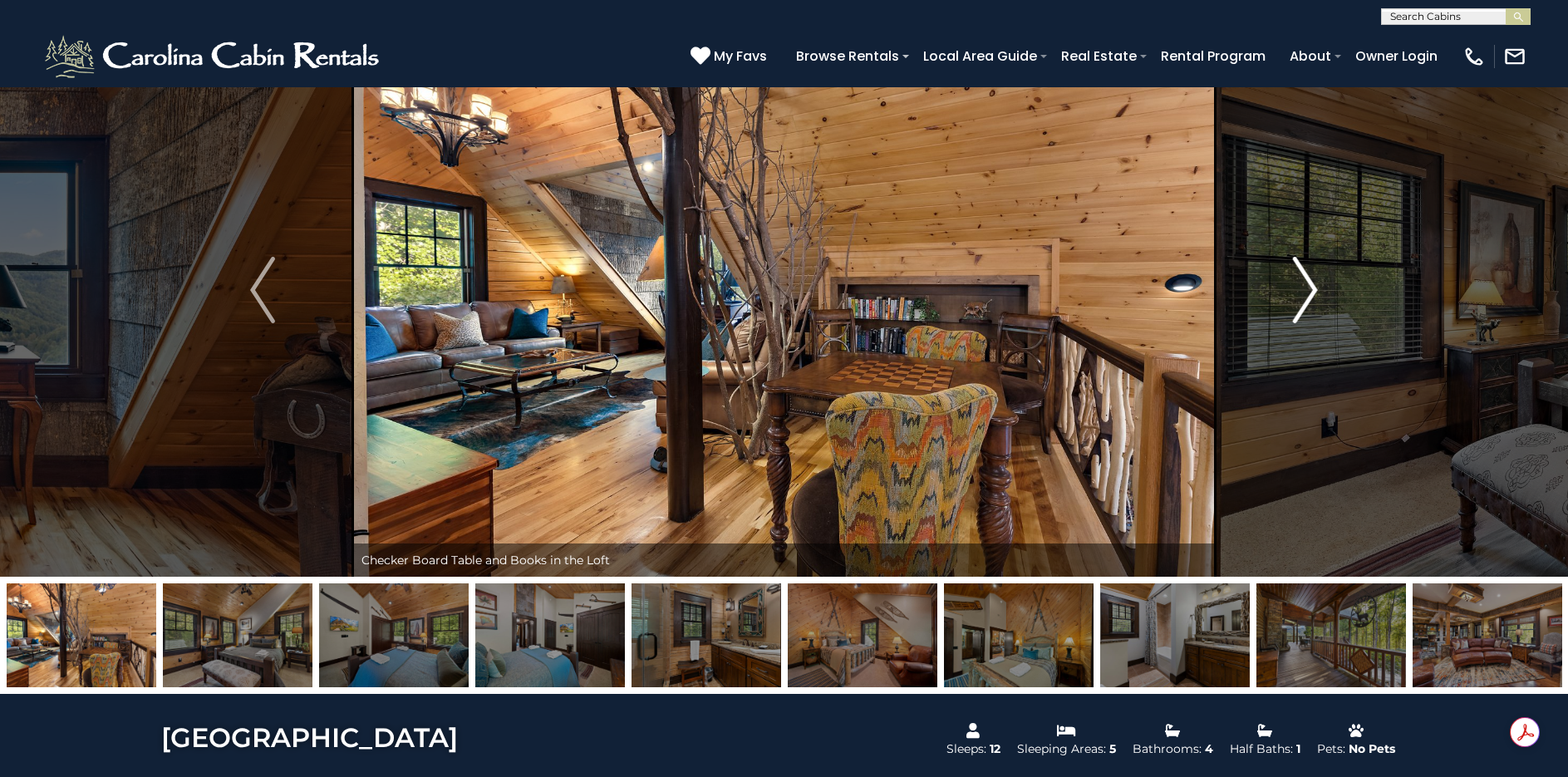
click at [1312, 287] on img "Next" at bounding box center [1305, 290] width 25 height 67
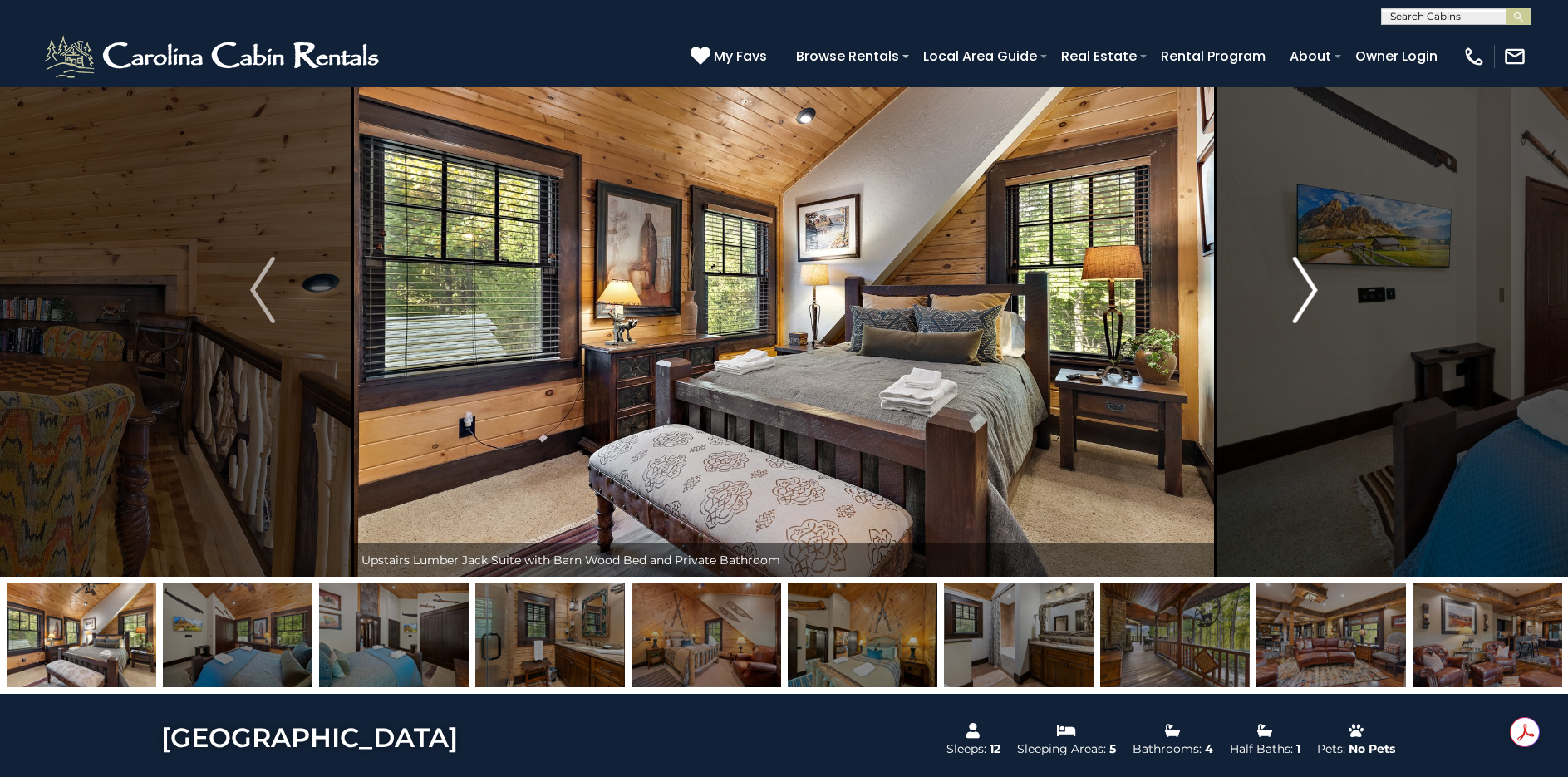
click at [1312, 287] on img "Next" at bounding box center [1305, 290] width 25 height 67
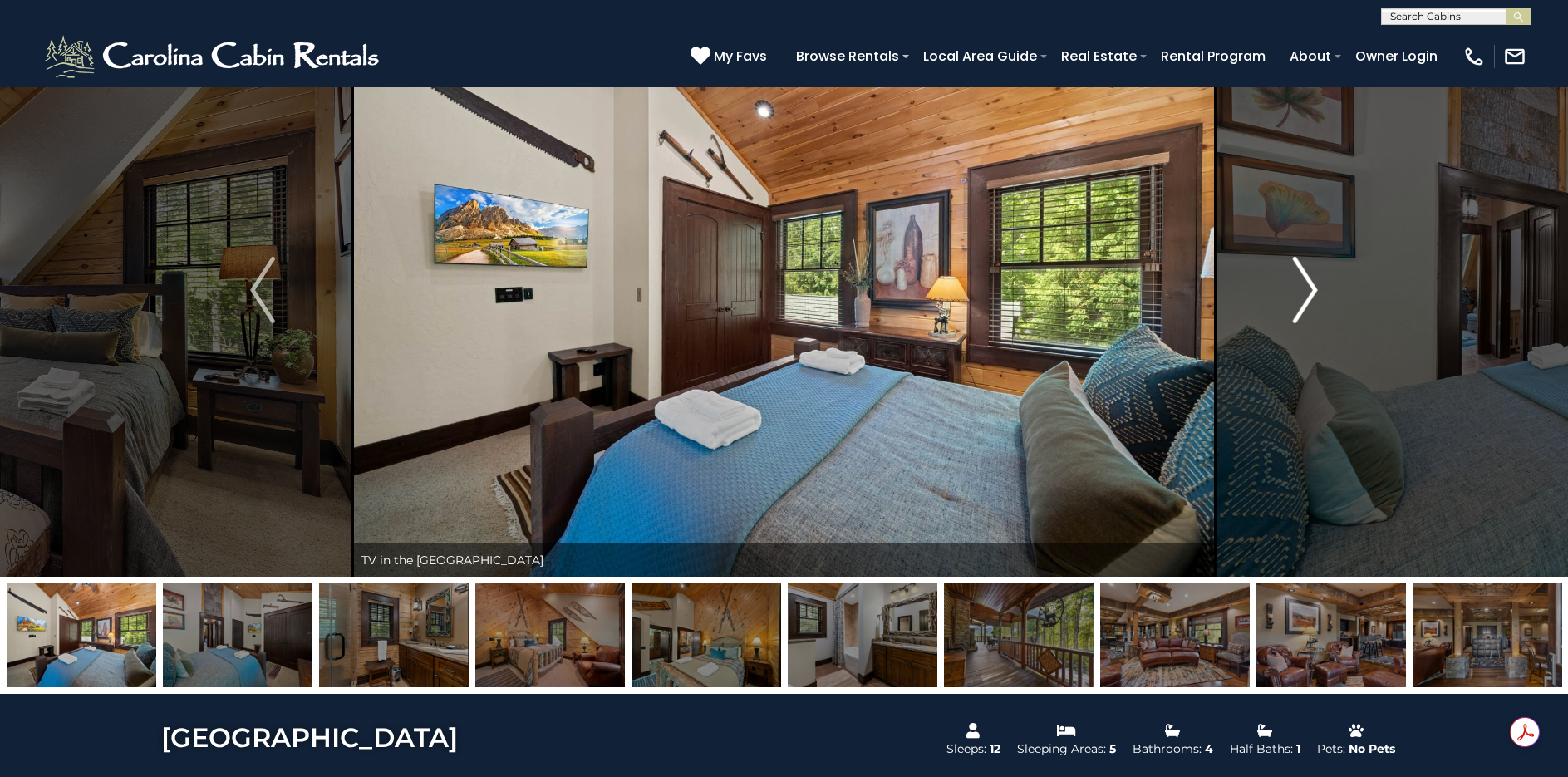
click at [1312, 287] on img "Next" at bounding box center [1305, 290] width 25 height 67
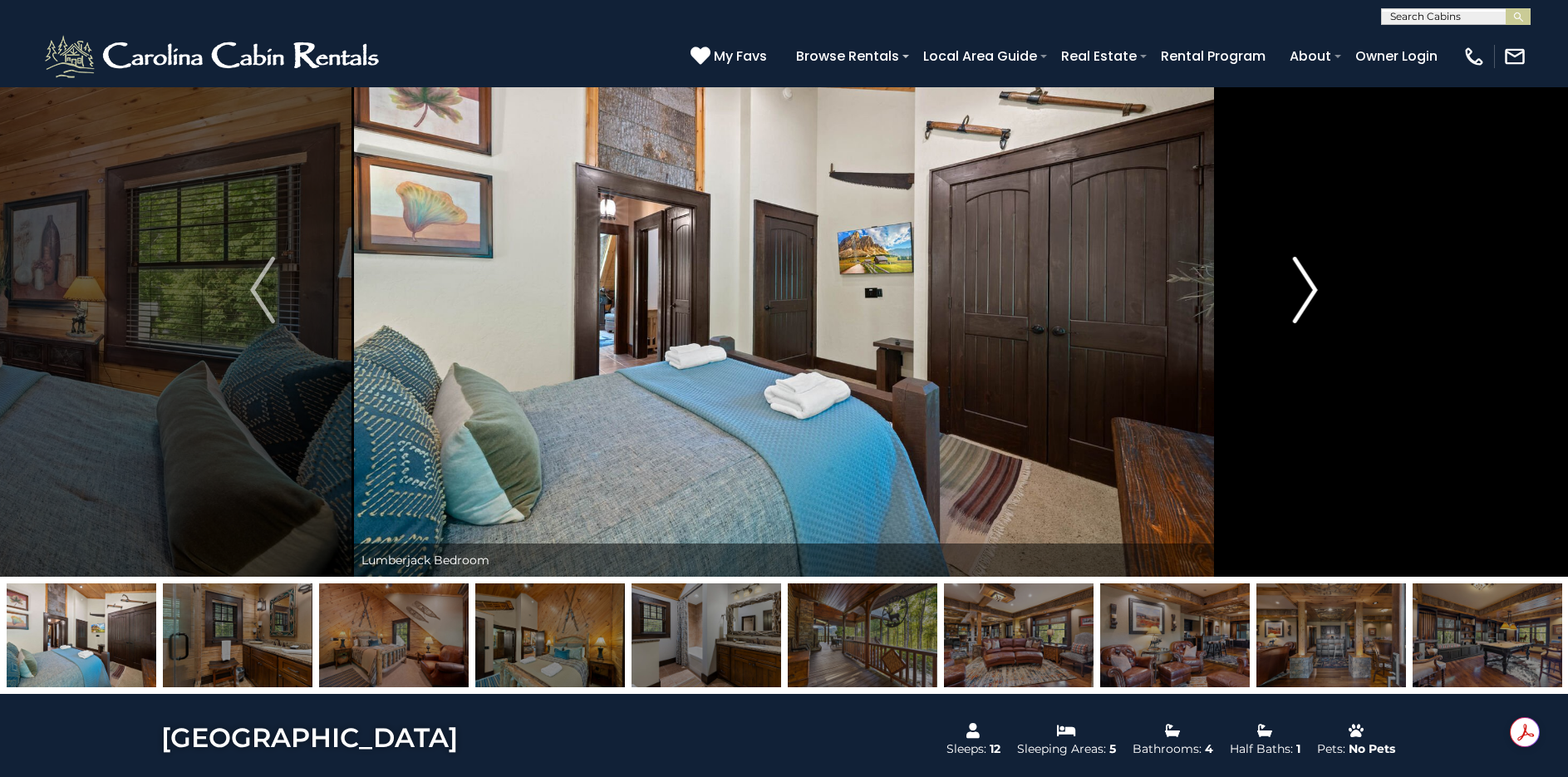
click at [1312, 287] on img "Next" at bounding box center [1305, 290] width 25 height 67
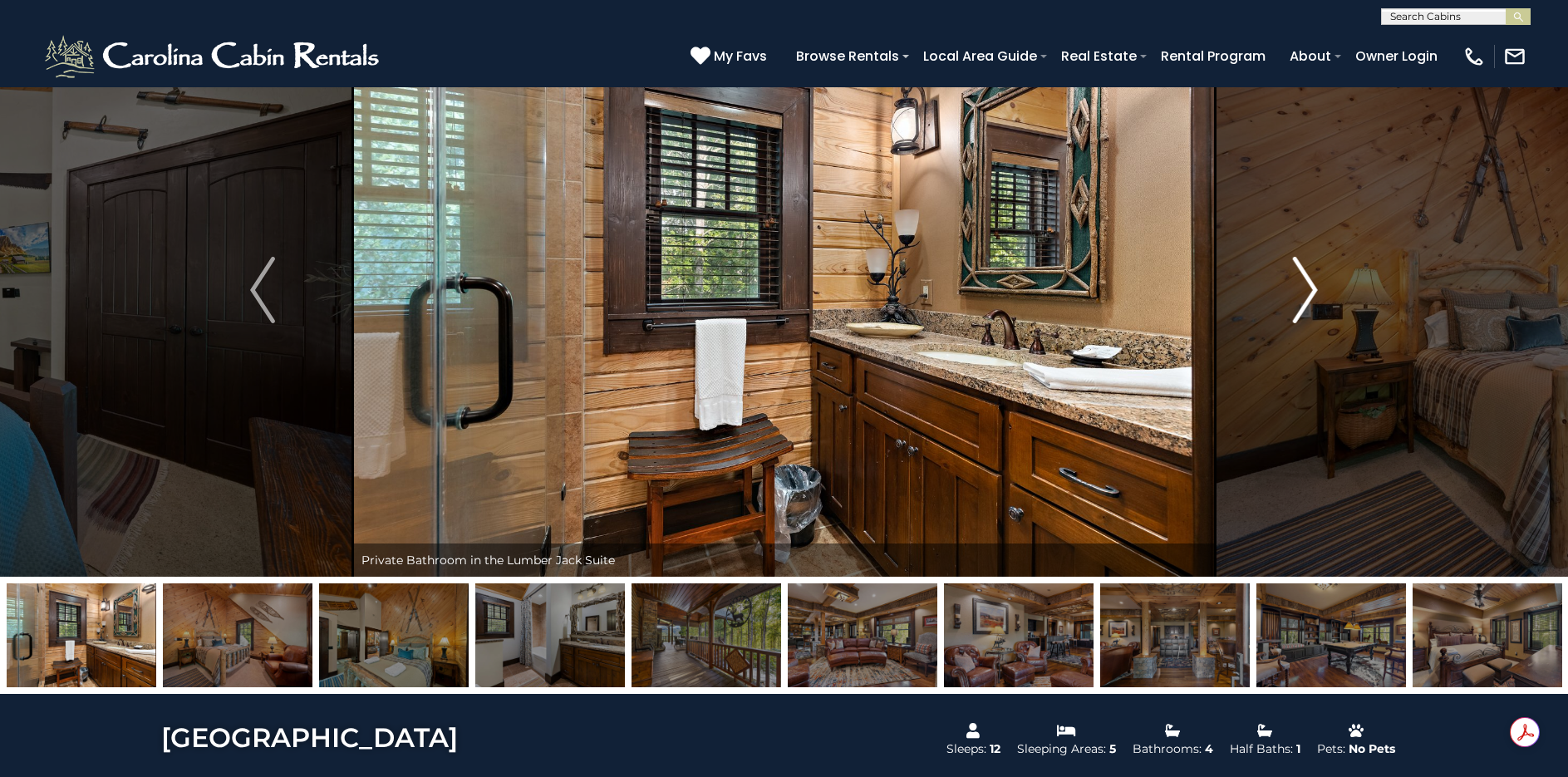
click at [1312, 287] on img "Next" at bounding box center [1305, 290] width 25 height 67
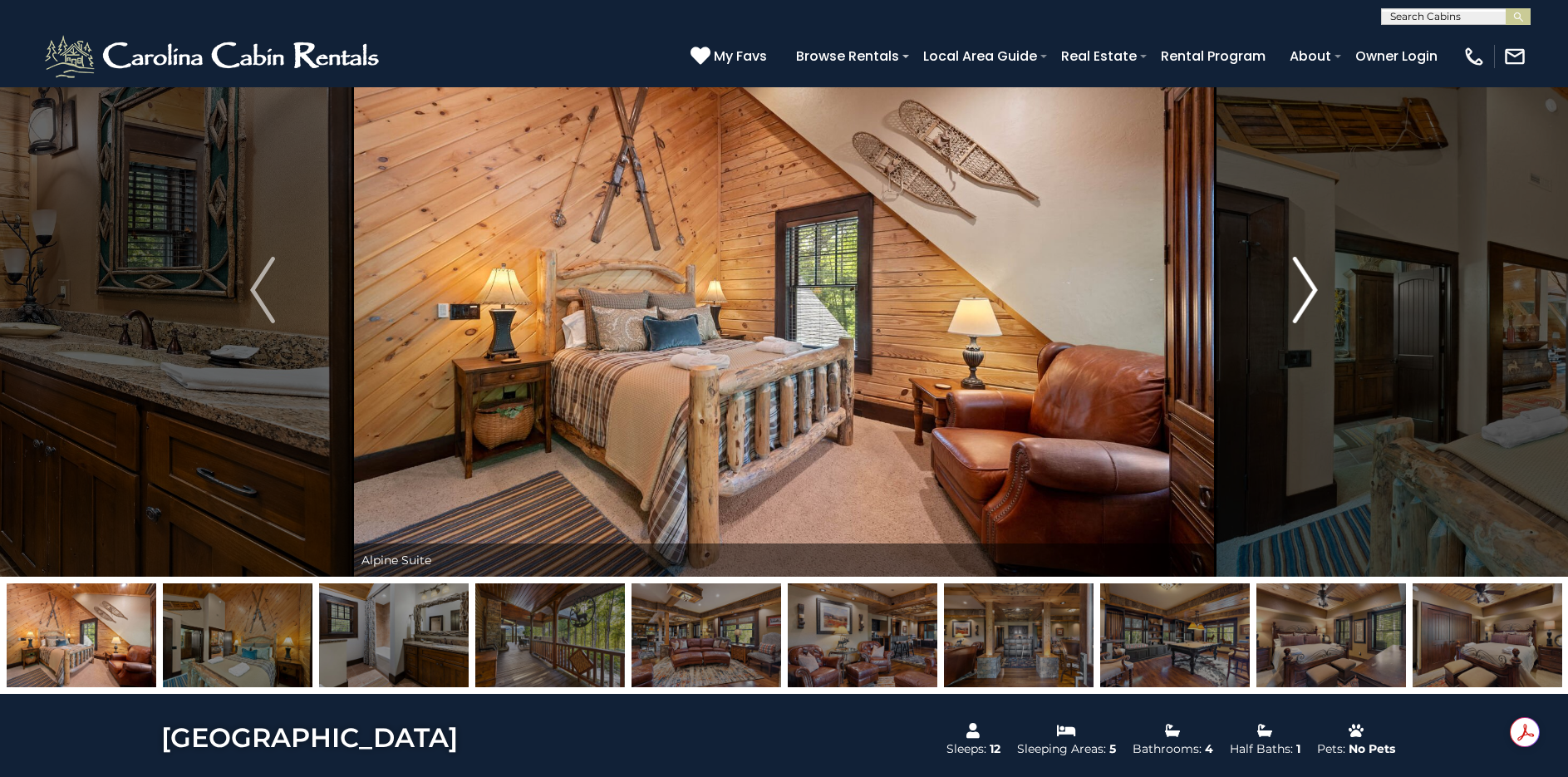
click at [1312, 287] on img "Next" at bounding box center [1305, 290] width 25 height 67
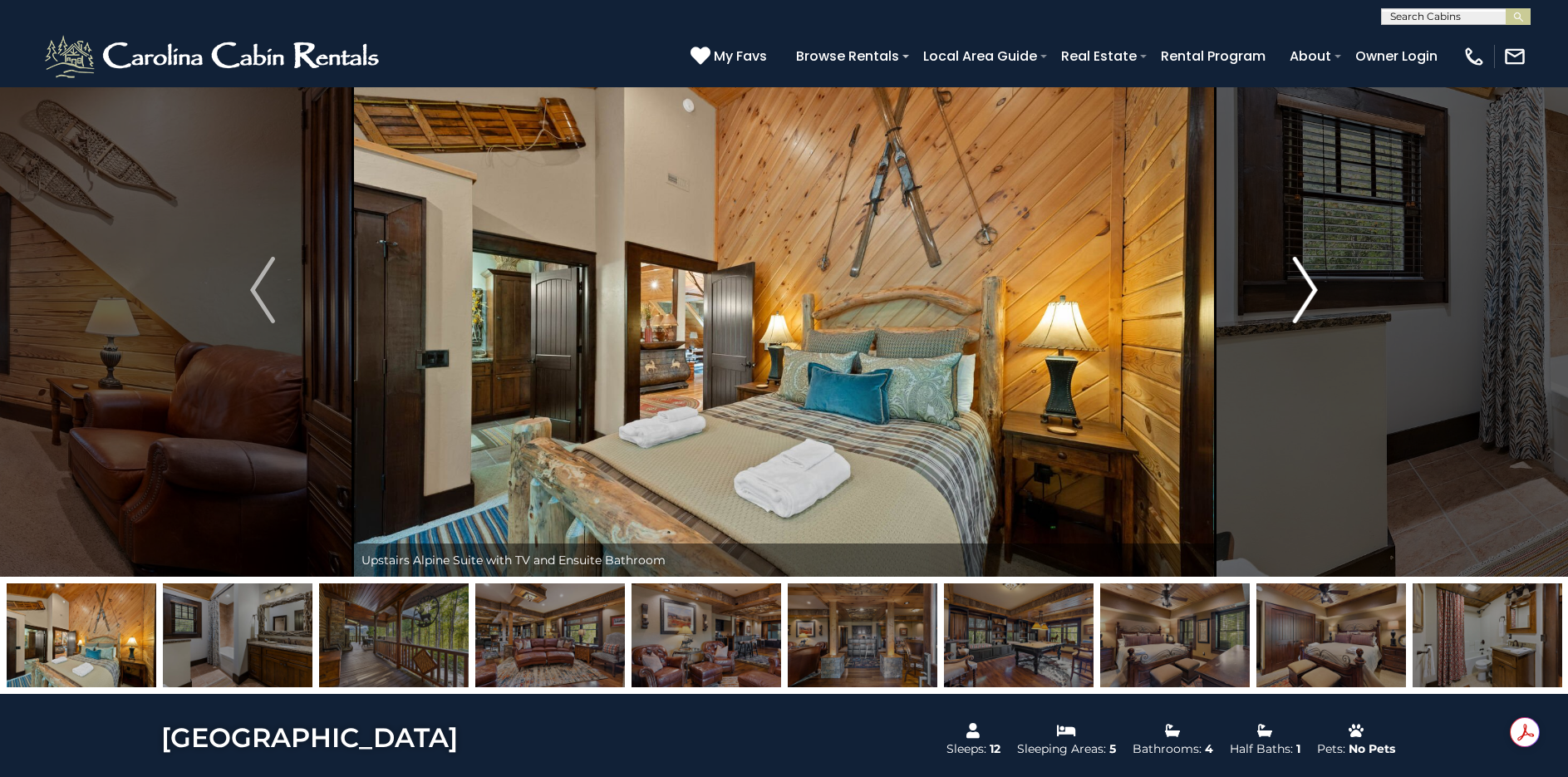
click at [1312, 287] on img "Next" at bounding box center [1305, 290] width 25 height 67
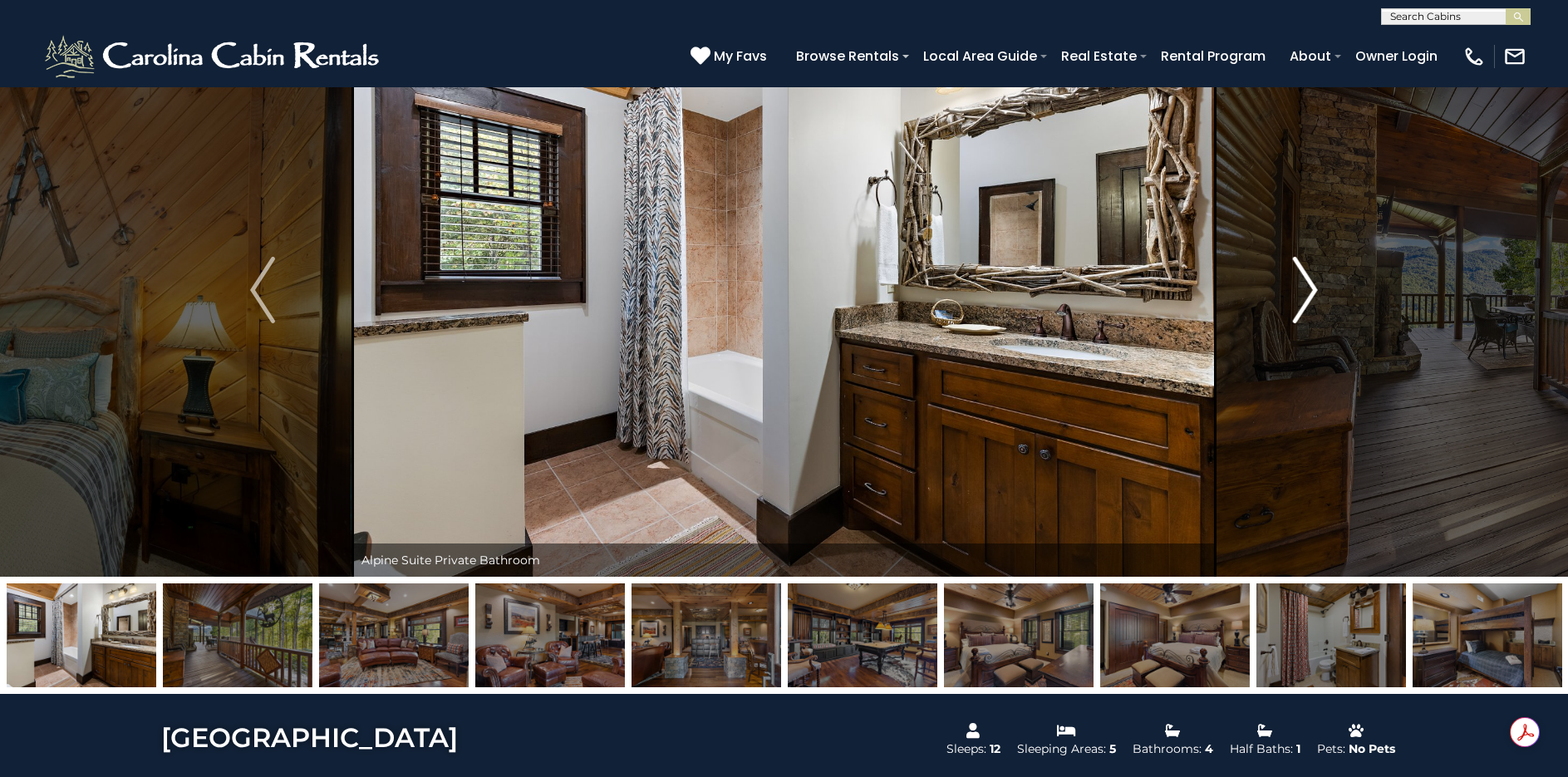
click at [1312, 287] on img "Next" at bounding box center [1305, 290] width 25 height 67
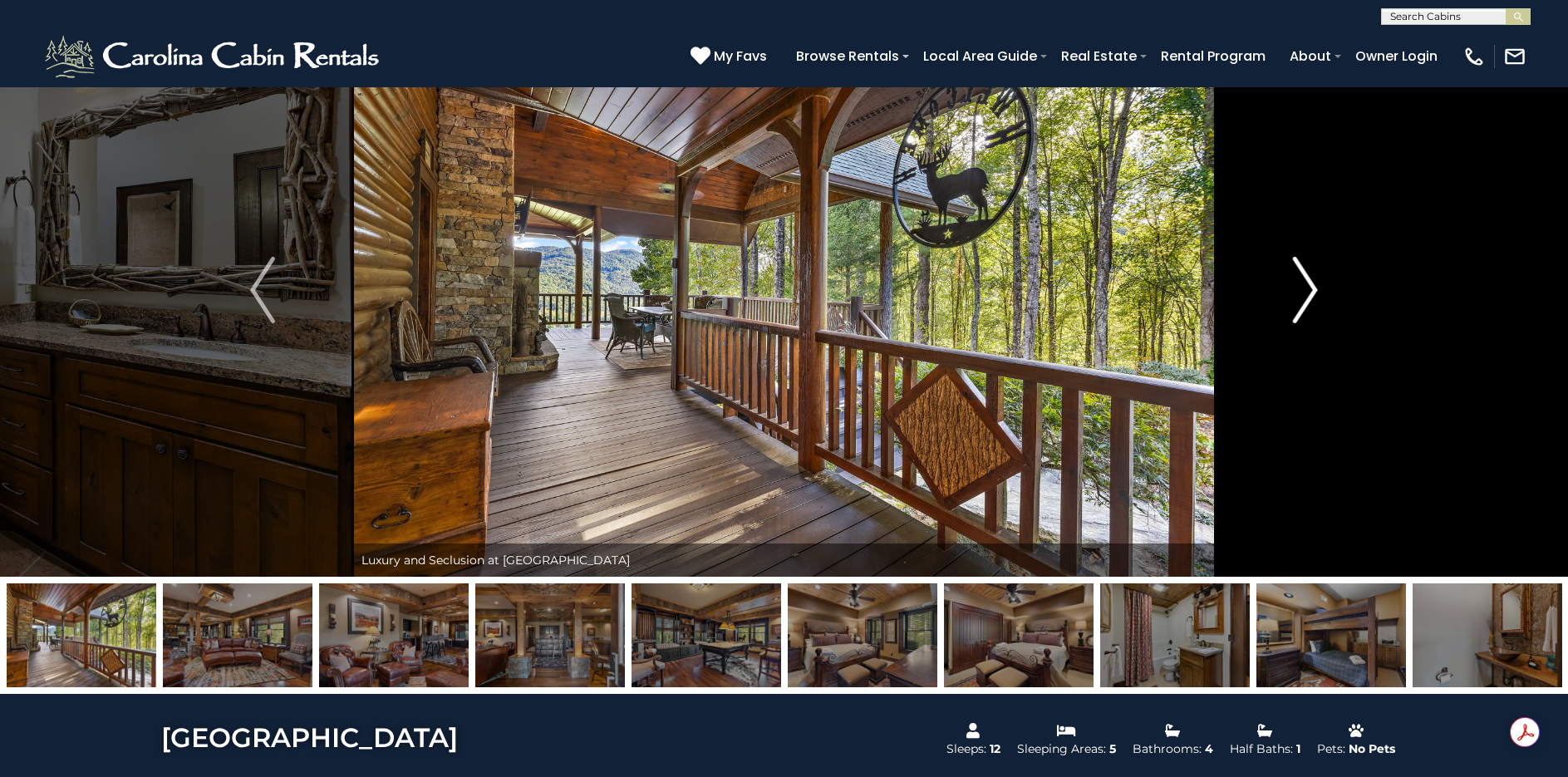
click at [1312, 287] on img "Next" at bounding box center [1305, 290] width 25 height 67
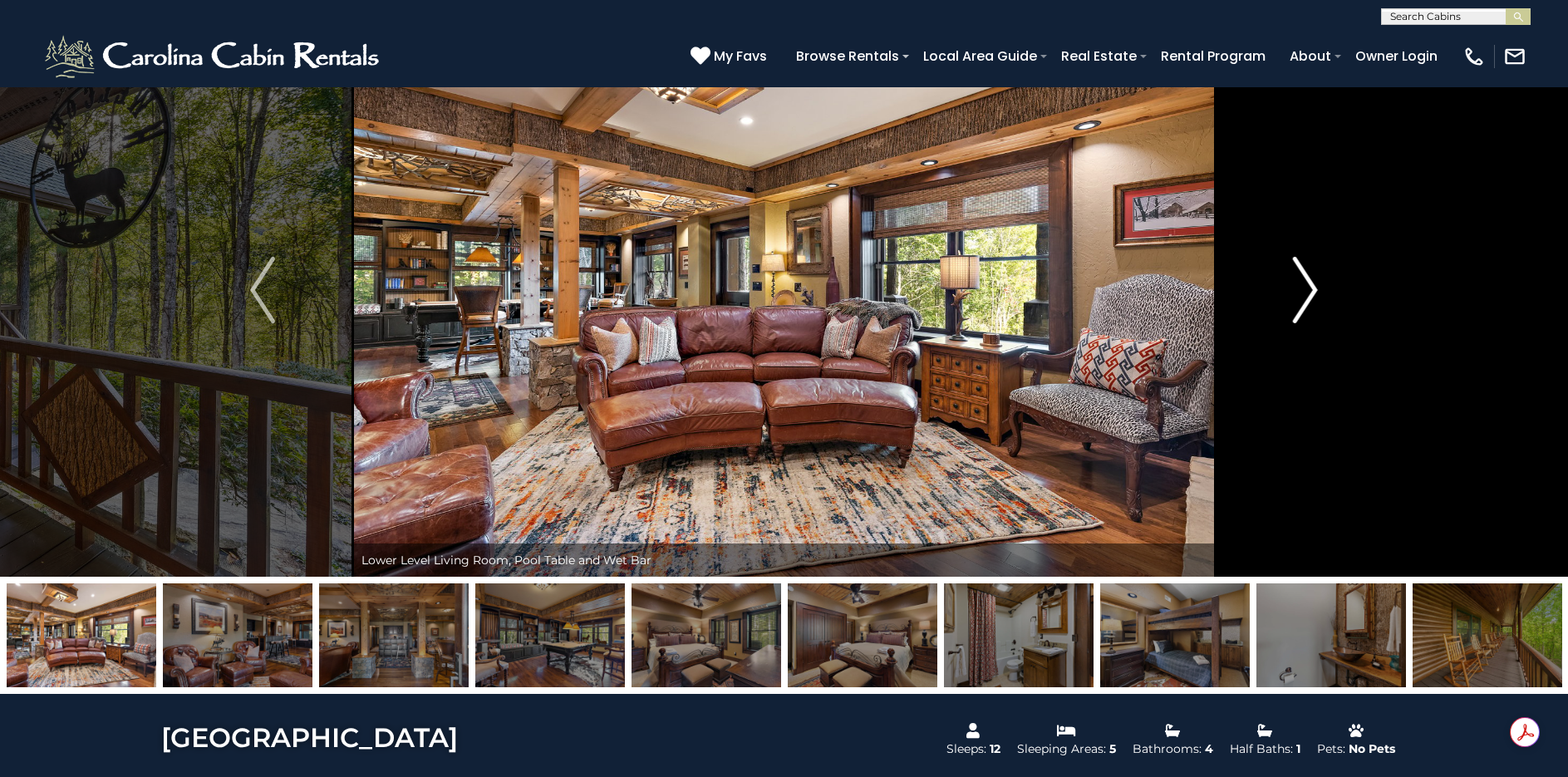
click at [1312, 287] on img "Next" at bounding box center [1305, 290] width 25 height 67
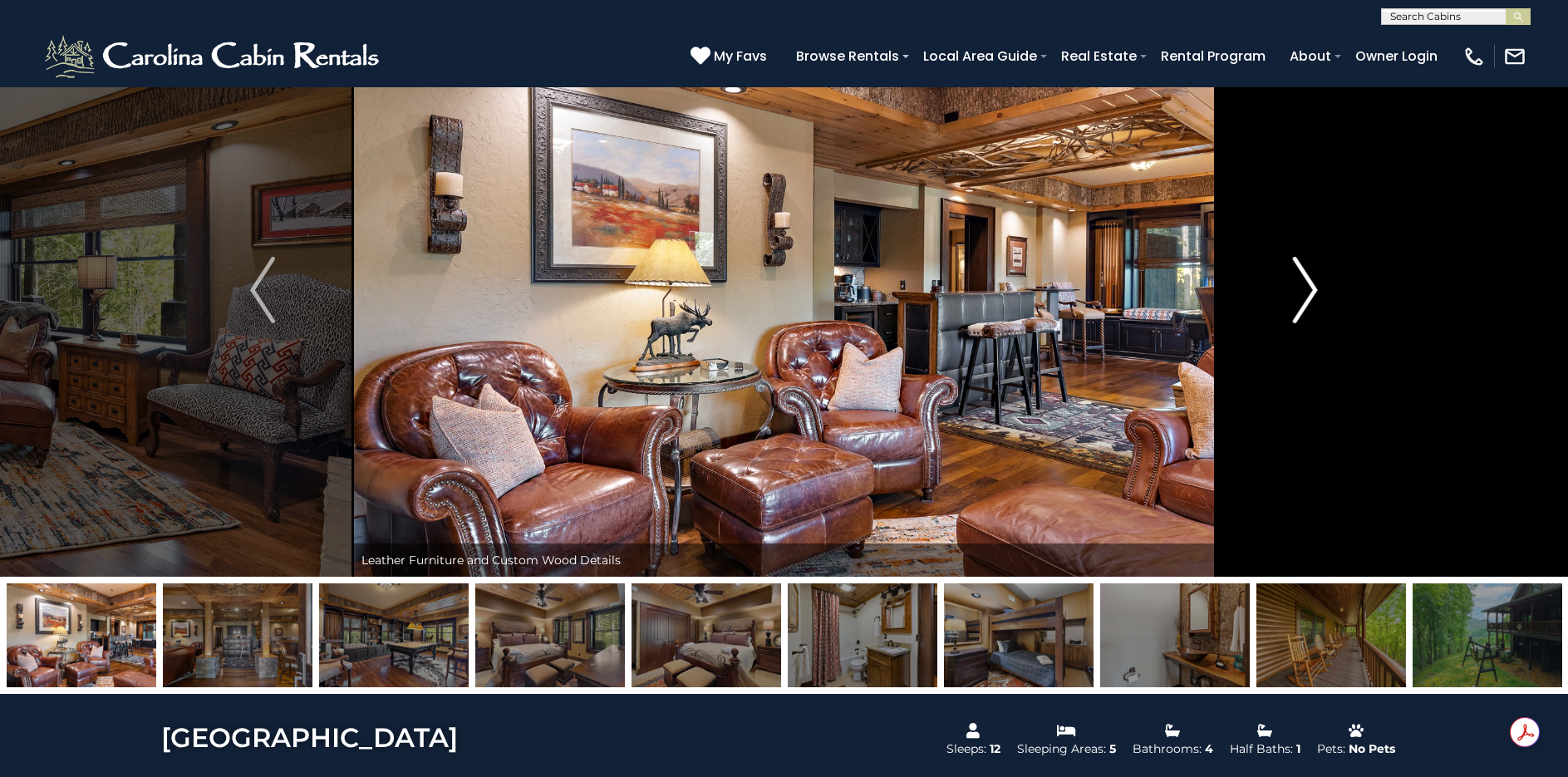
click at [1312, 287] on img "Next" at bounding box center [1305, 290] width 25 height 67
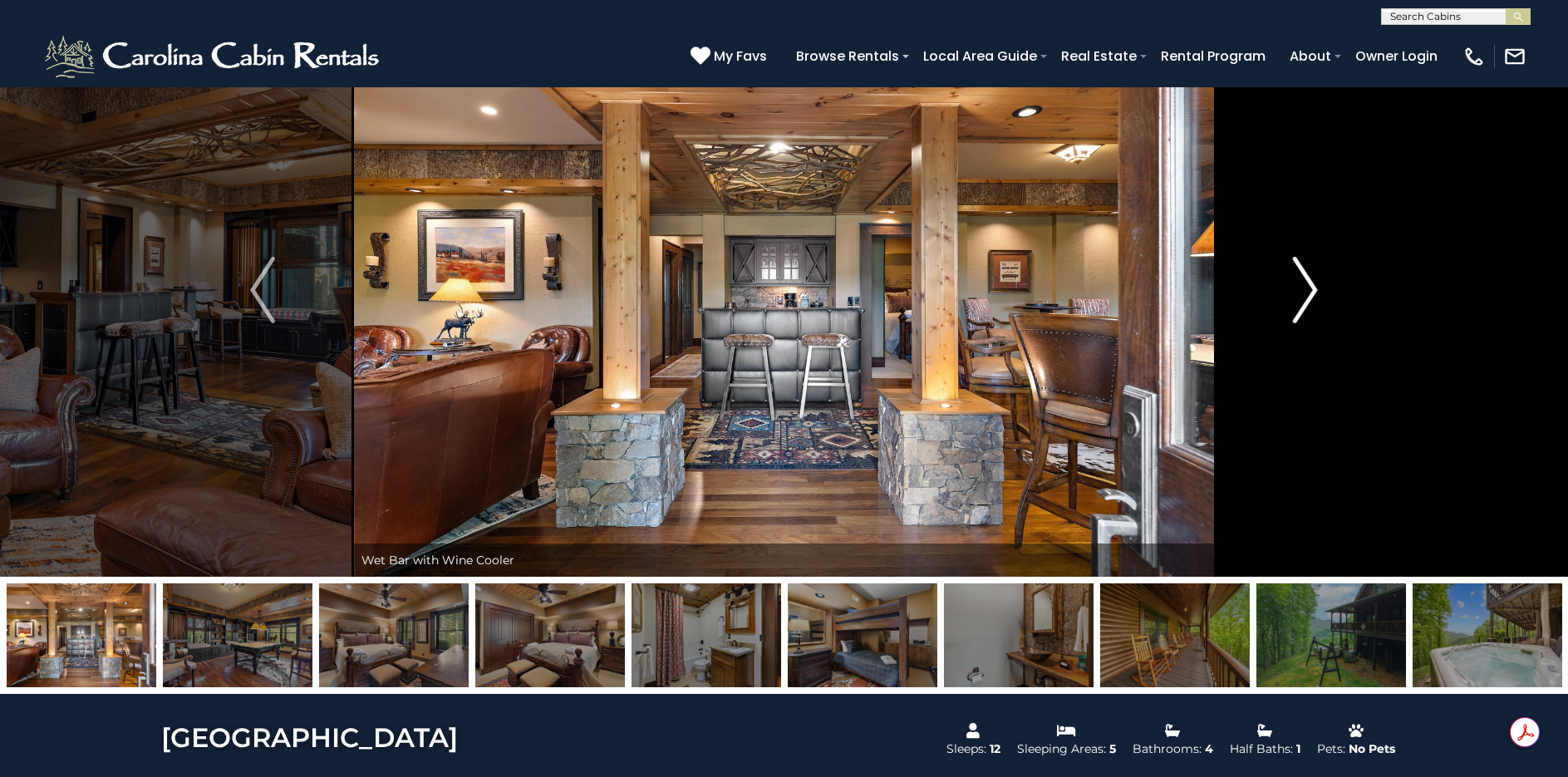
click at [1312, 287] on img "Next" at bounding box center [1305, 290] width 25 height 67
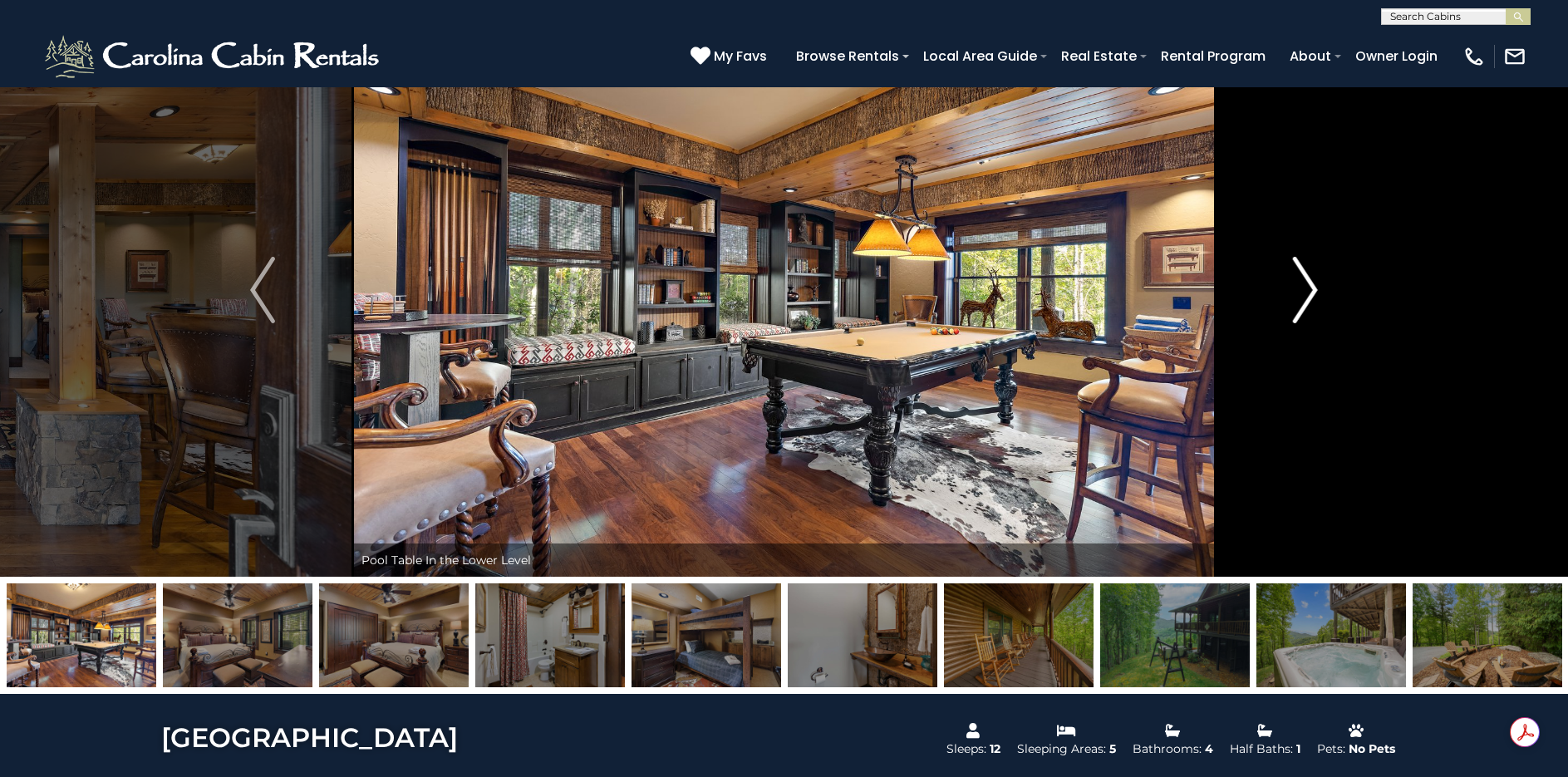
click at [1312, 287] on img "Next" at bounding box center [1305, 290] width 25 height 67
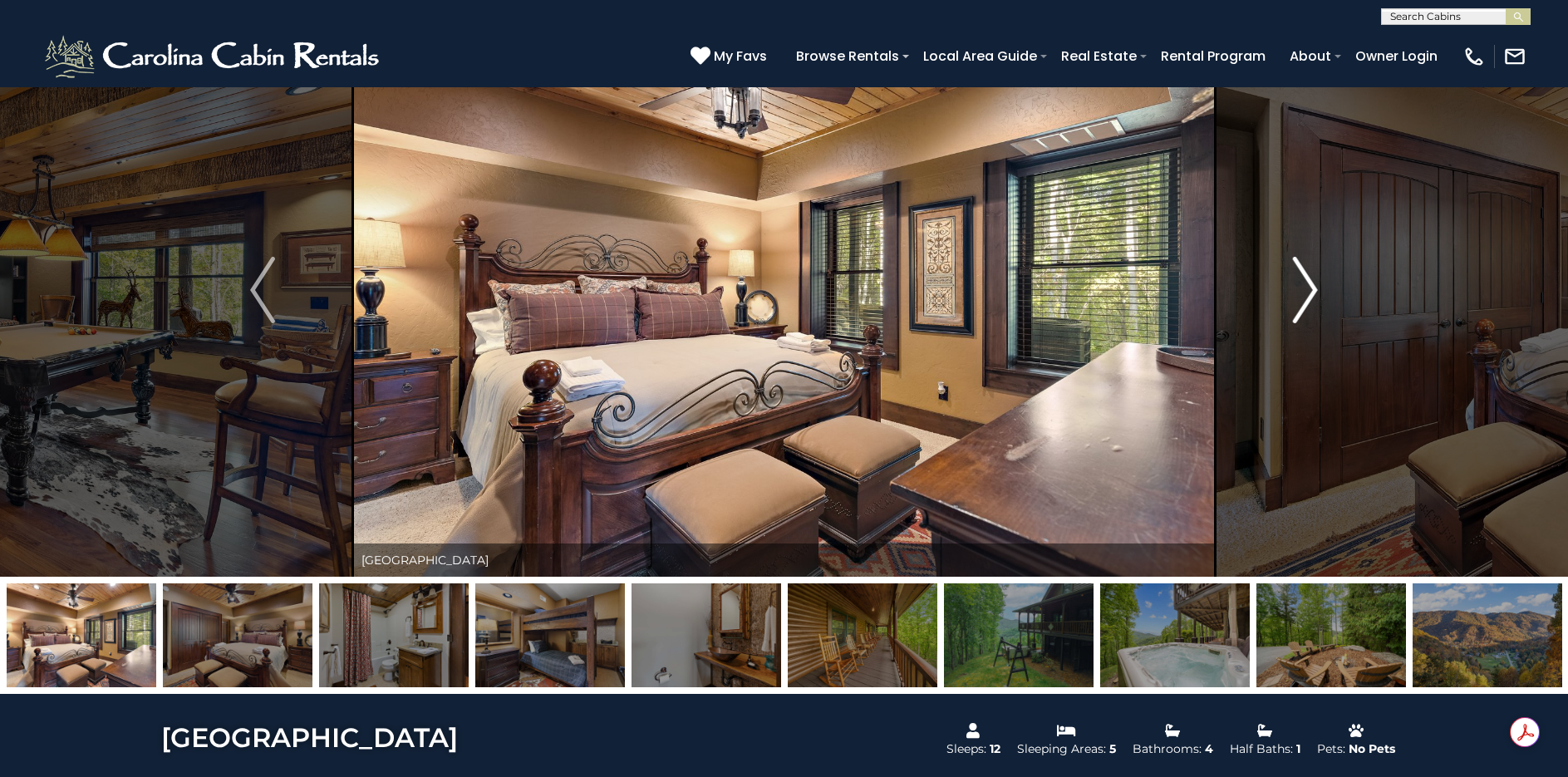
click at [1312, 287] on img "Next" at bounding box center [1305, 290] width 25 height 67
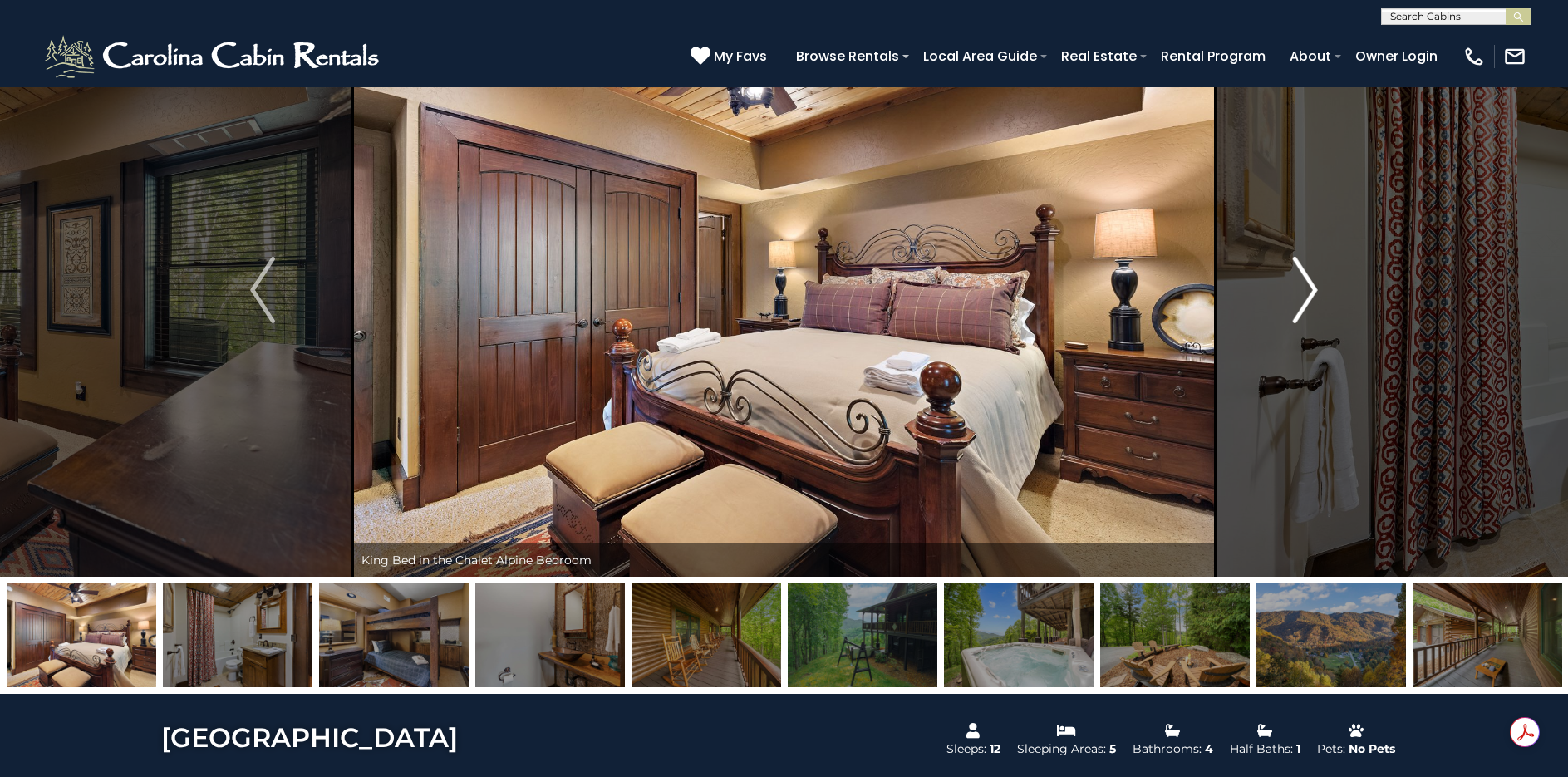
click at [1312, 287] on img "Next" at bounding box center [1305, 290] width 25 height 67
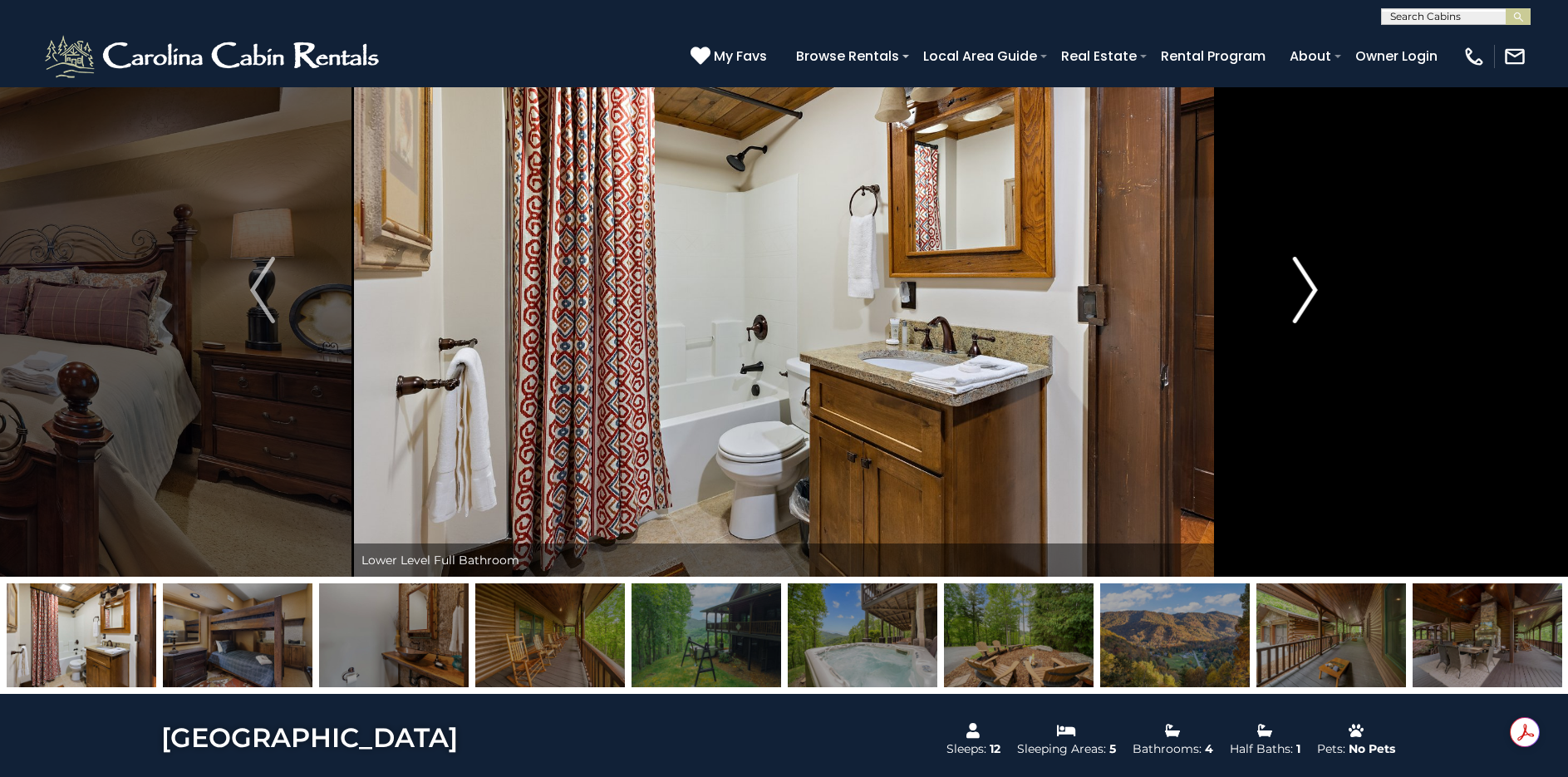
click at [1312, 287] on img "Next" at bounding box center [1305, 290] width 25 height 67
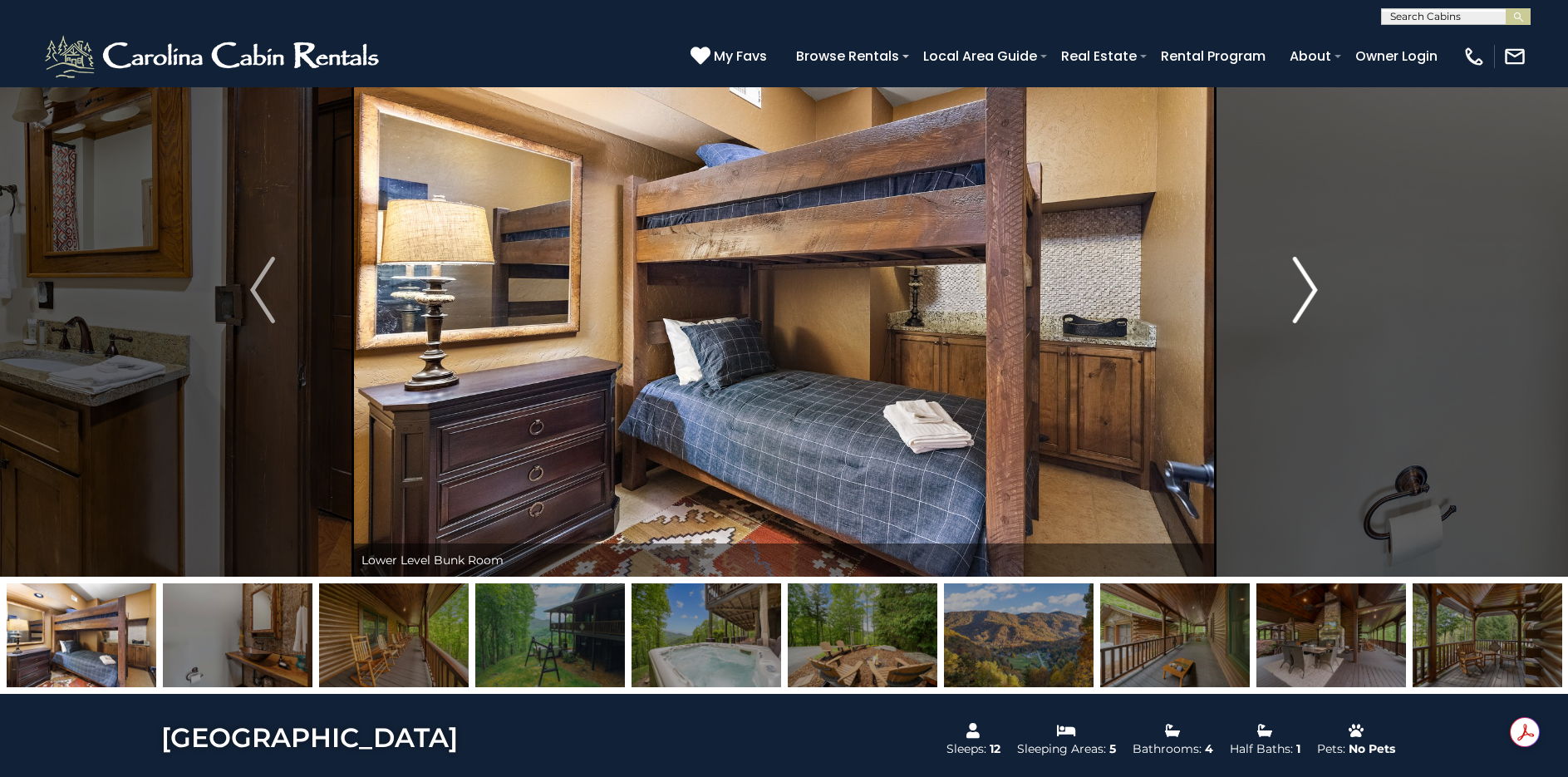
click at [1312, 287] on img "Next" at bounding box center [1305, 290] width 25 height 67
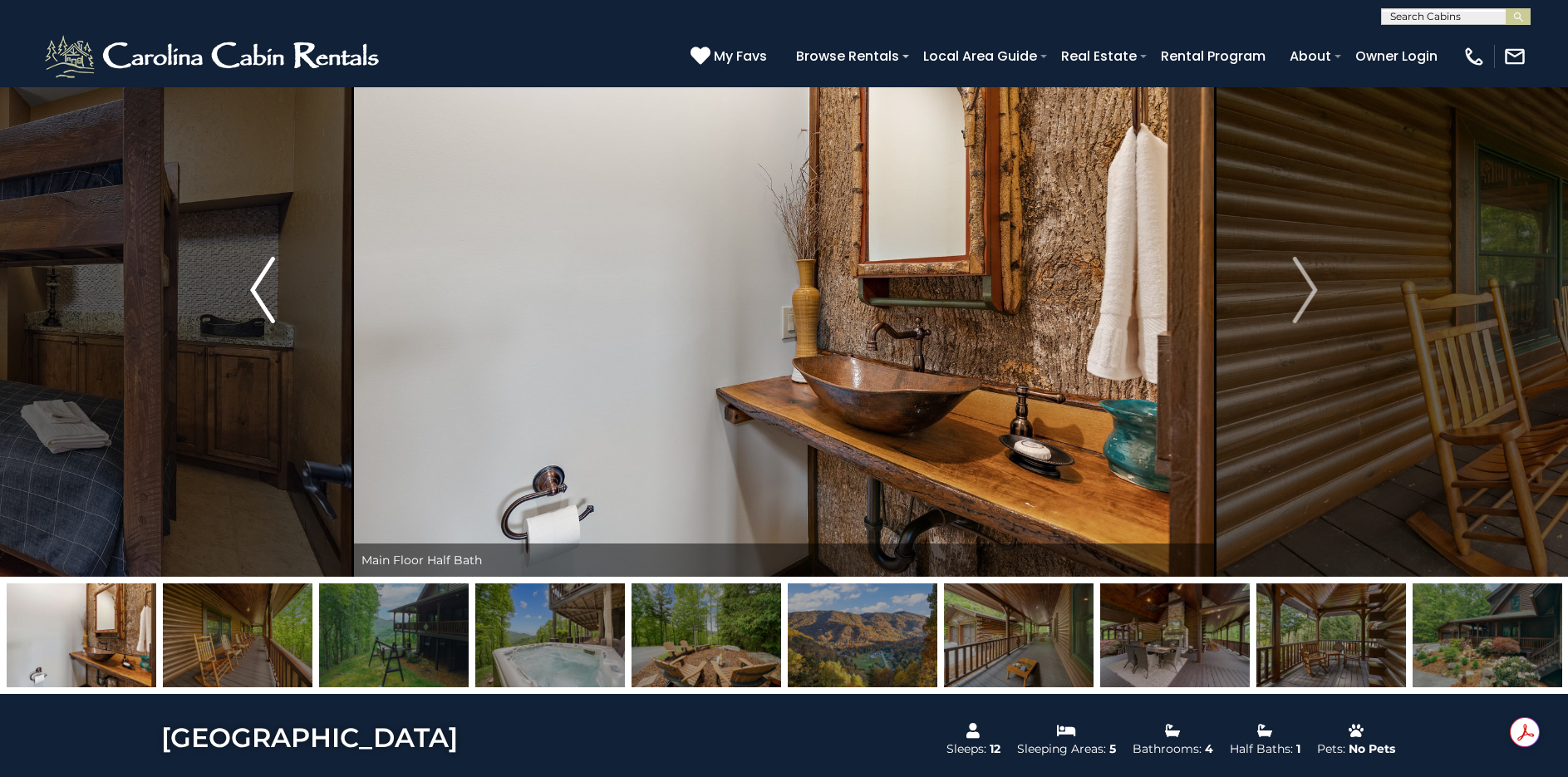
click at [265, 298] on img "Previous" at bounding box center [263, 290] width 25 height 67
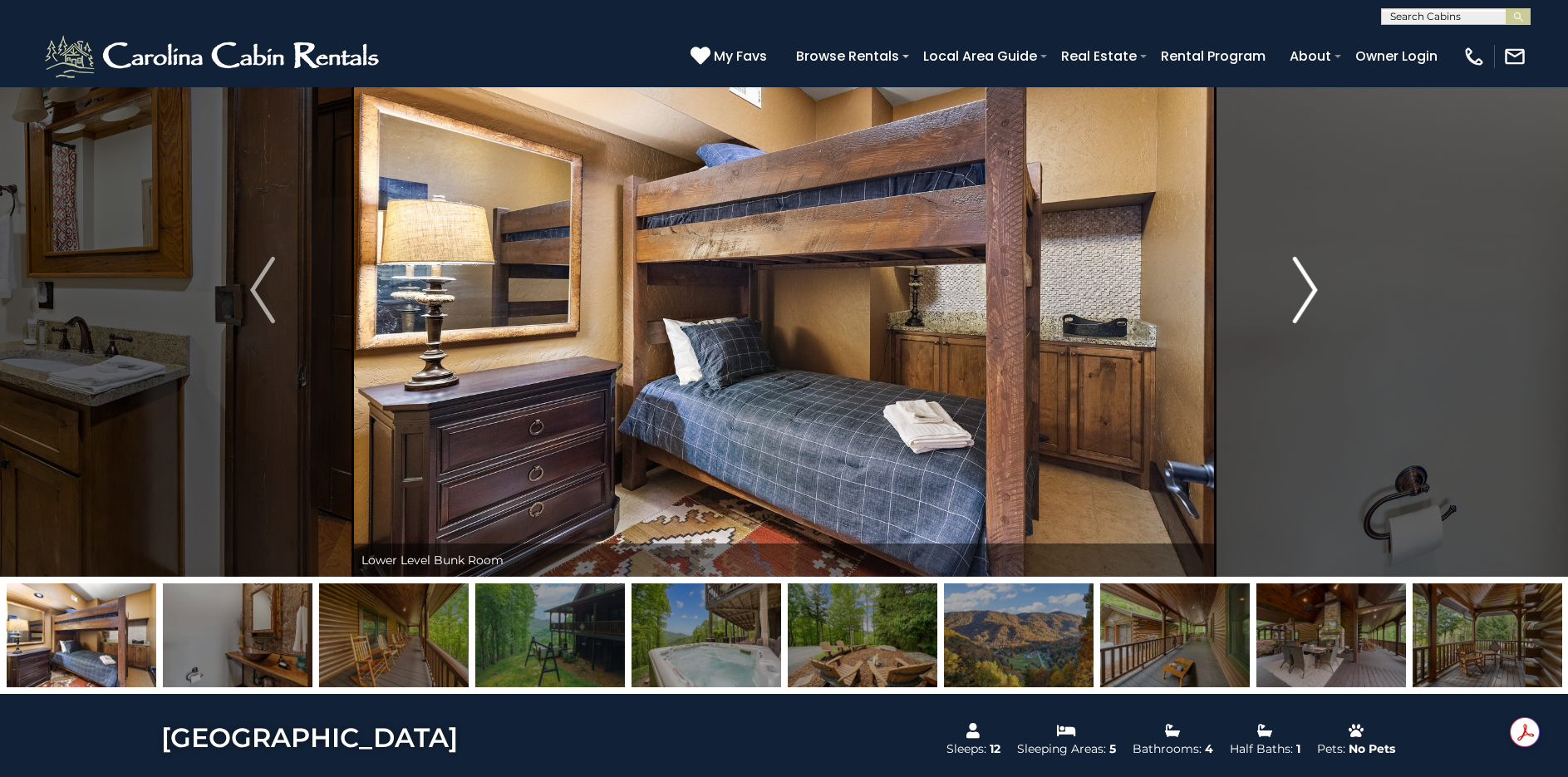
click at [1298, 278] on img "Next" at bounding box center [1305, 290] width 25 height 67
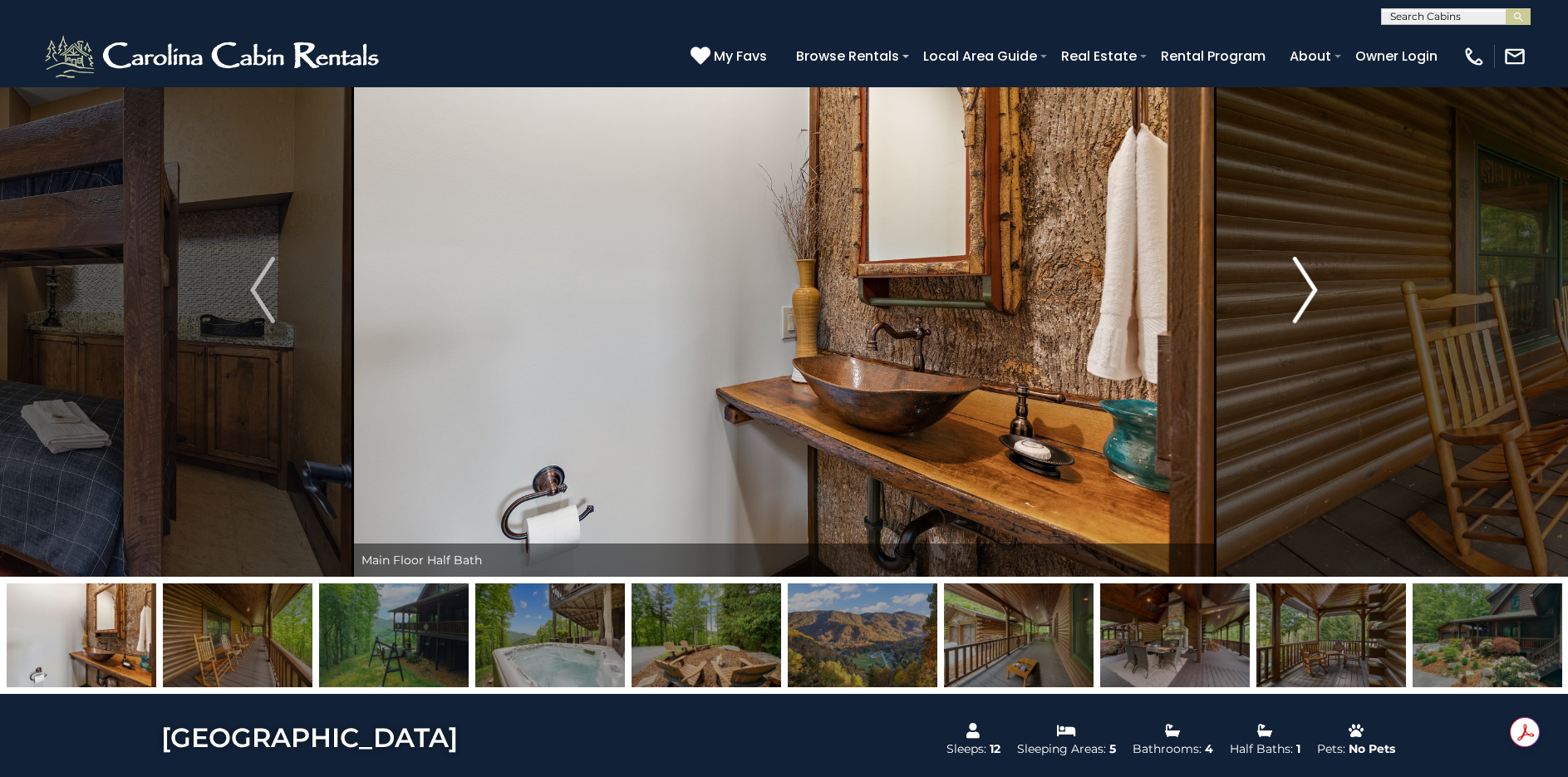
click at [1298, 278] on img "Next" at bounding box center [1305, 290] width 25 height 67
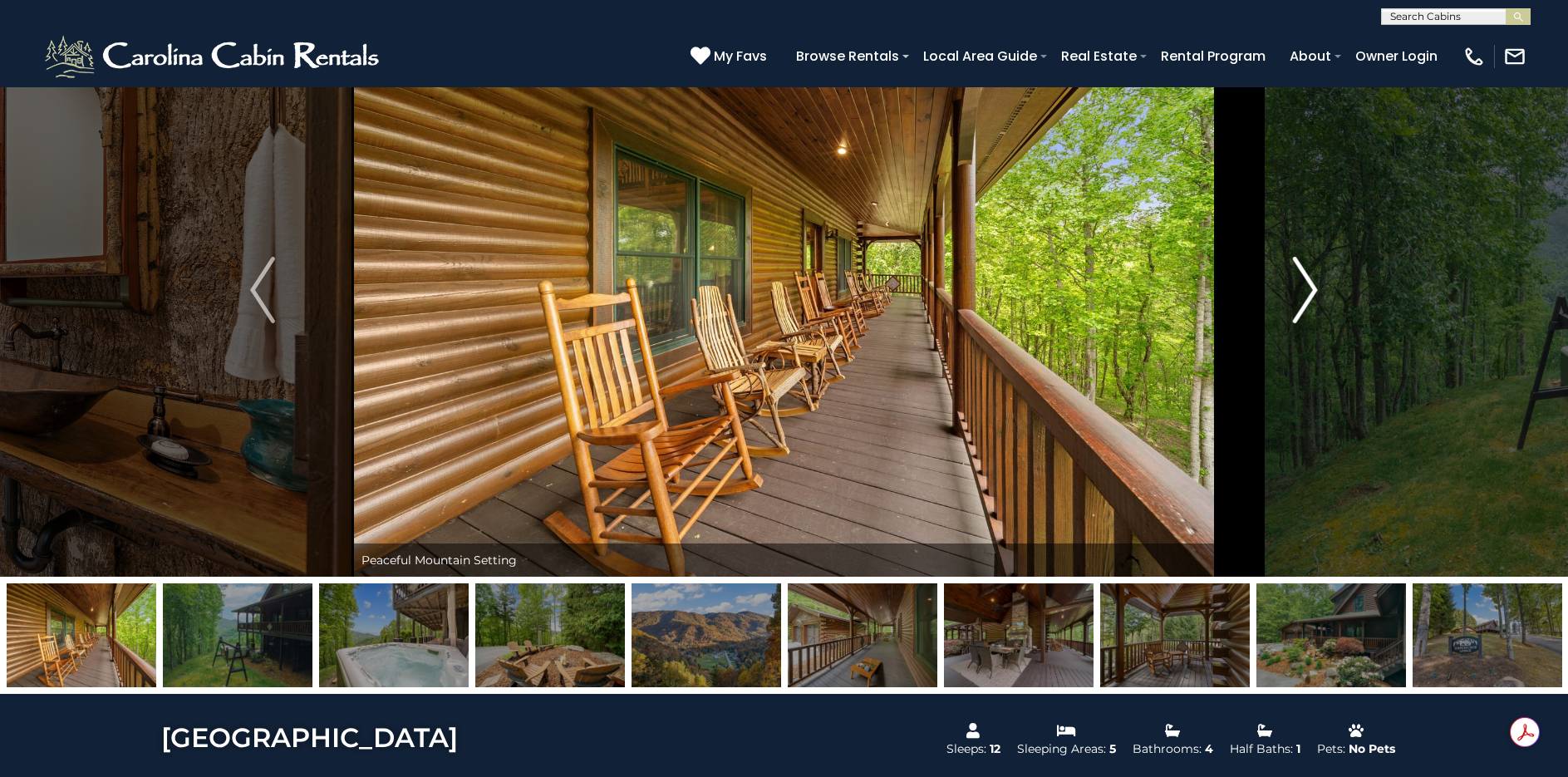
click at [1298, 278] on img "Next" at bounding box center [1305, 290] width 25 height 67
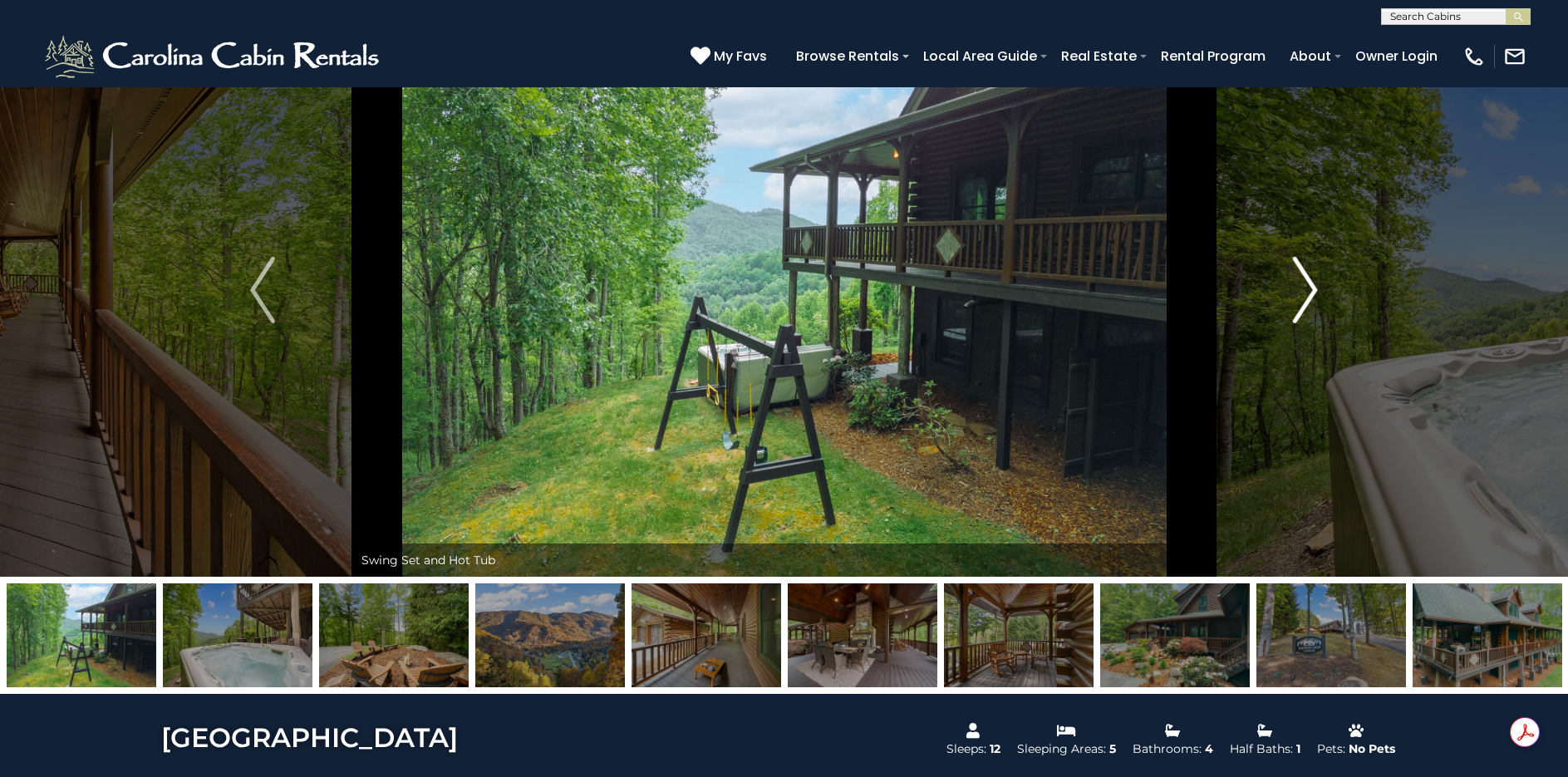
click at [1298, 278] on img "Next" at bounding box center [1305, 290] width 25 height 67
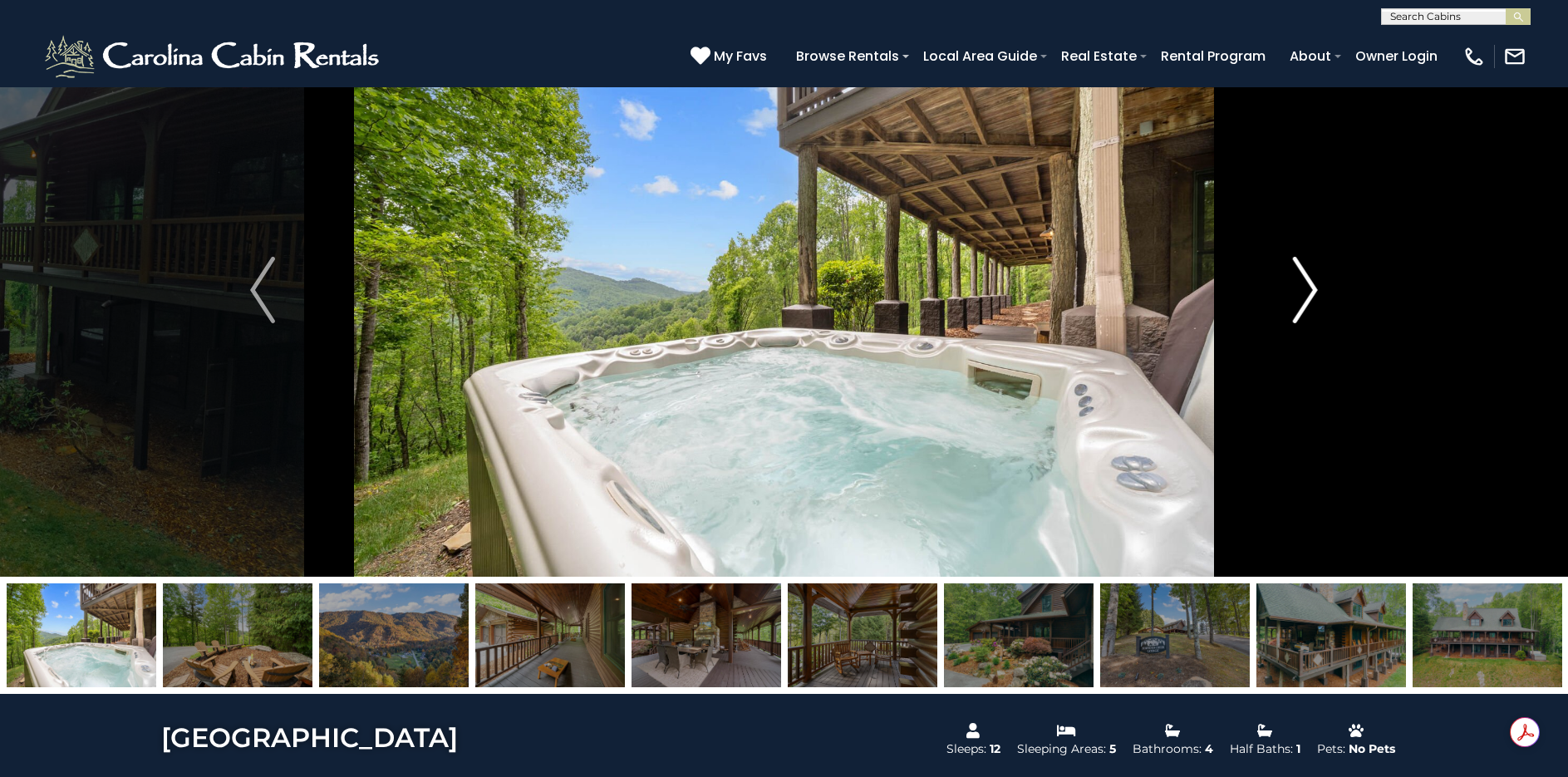
click at [1298, 278] on img "Next" at bounding box center [1305, 290] width 25 height 67
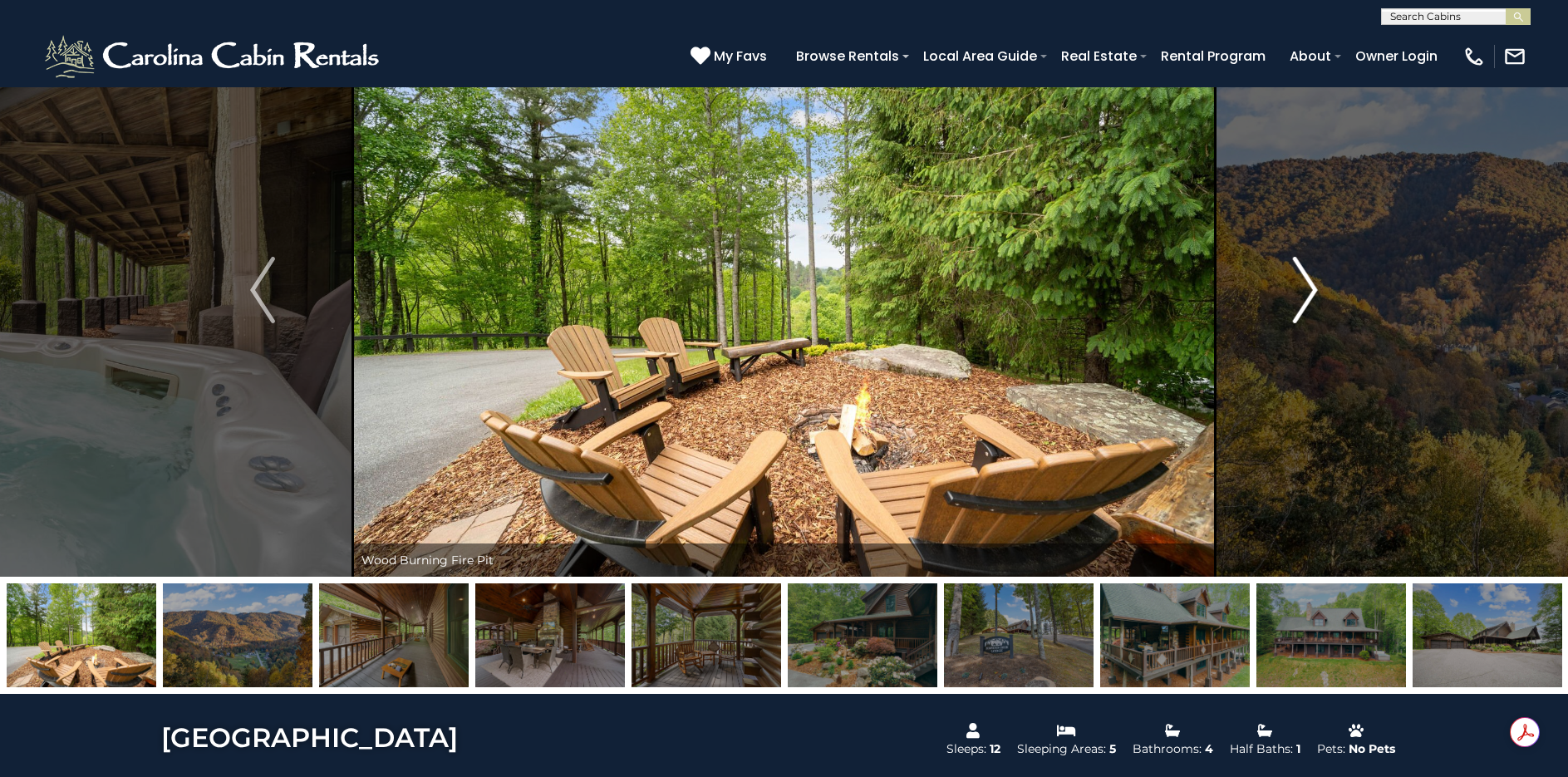
click at [1298, 278] on img "Next" at bounding box center [1305, 290] width 25 height 67
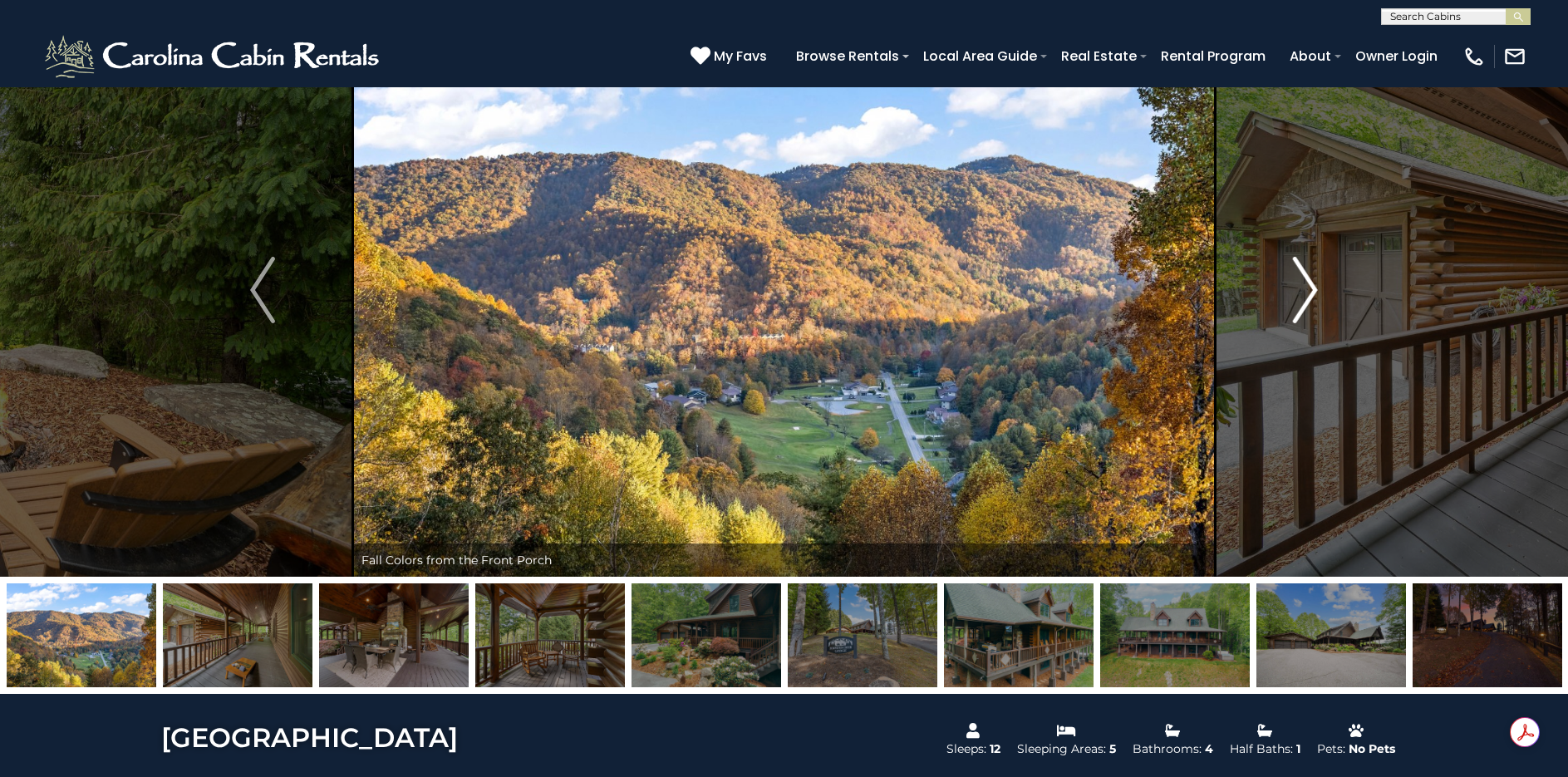
click at [1298, 278] on img "Next" at bounding box center [1305, 290] width 25 height 67
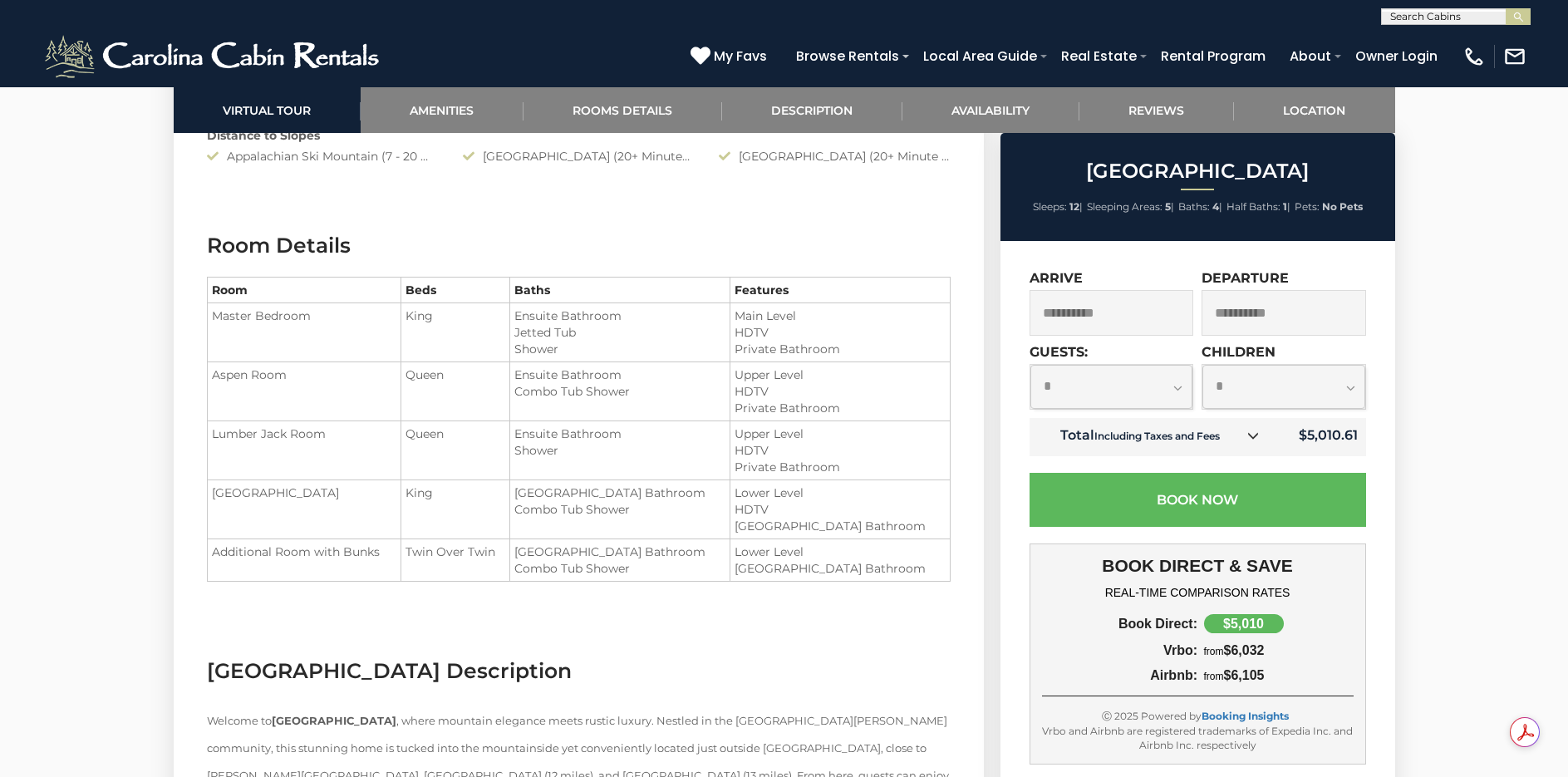
scroll to position [2328, 0]
